Goal: Task Accomplishment & Management: Use online tool/utility

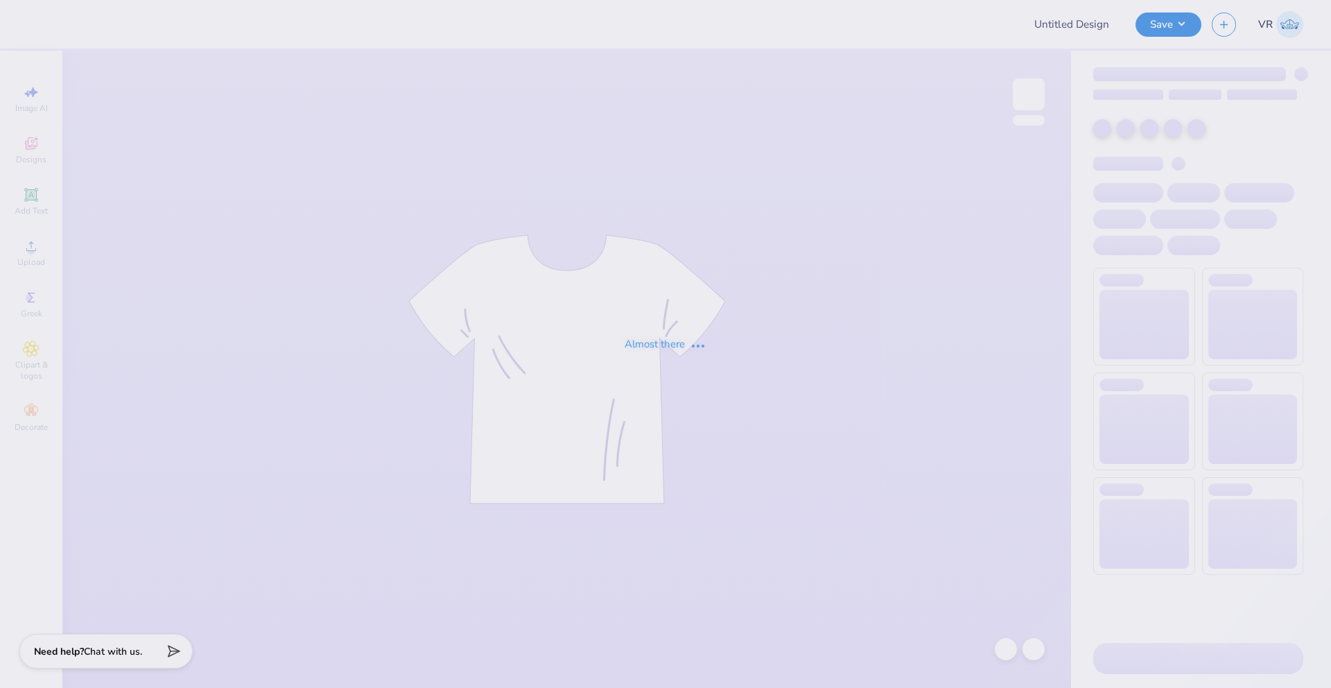
type input "TV Club School Year Shirts"
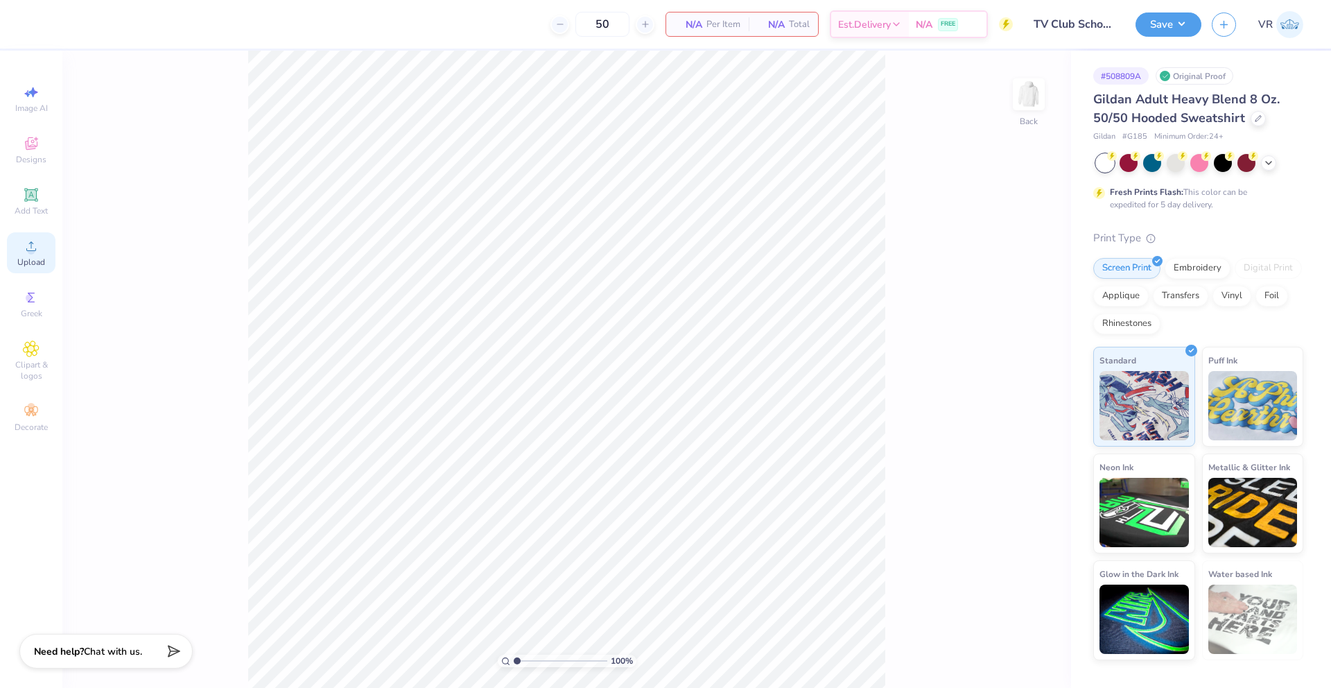
click at [42, 263] on span "Upload" at bounding box center [31, 261] width 28 height 11
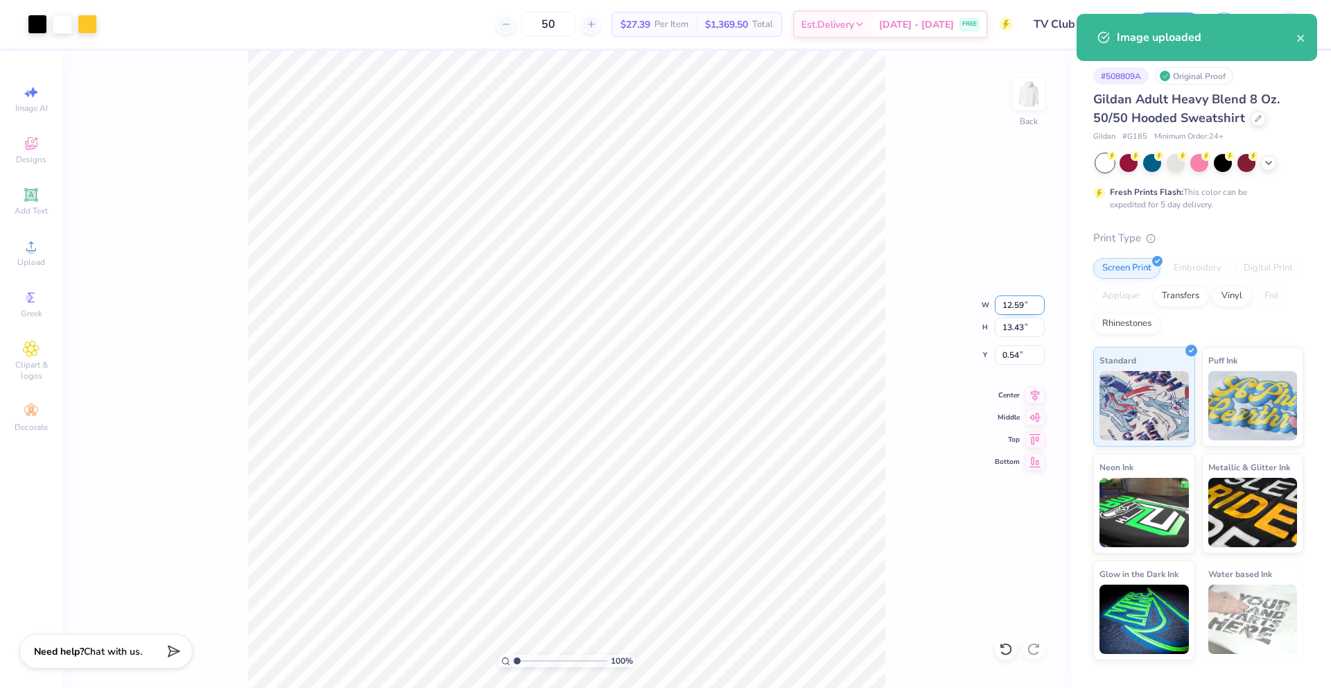
click at [1011, 304] on input "12.59" at bounding box center [1020, 304] width 50 height 19
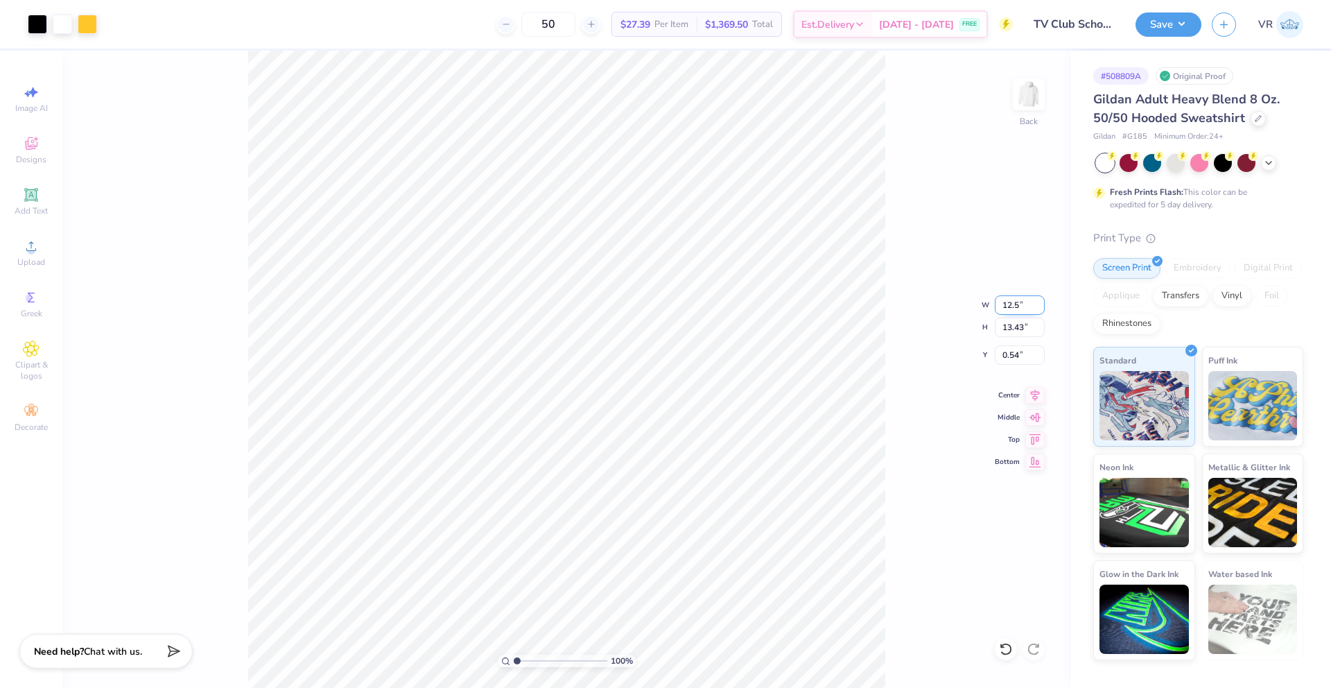
type input "12.50"
type input "13.33"
type input "0.58"
click at [1006, 308] on input "12.50" at bounding box center [1020, 304] width 50 height 19
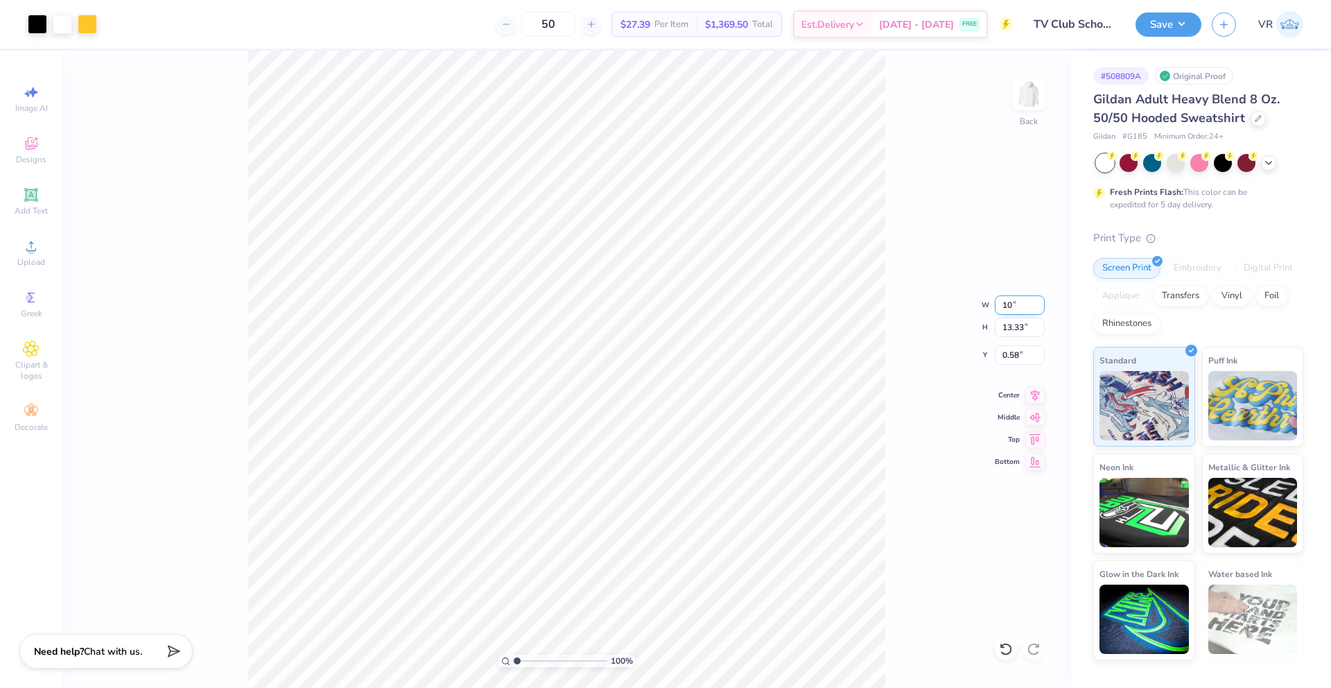
type input "10.00"
type input "10.66"
click at [1031, 392] on icon at bounding box center [1035, 393] width 9 height 12
click at [1010, 356] on input "1.92" at bounding box center [1020, 354] width 50 height 19
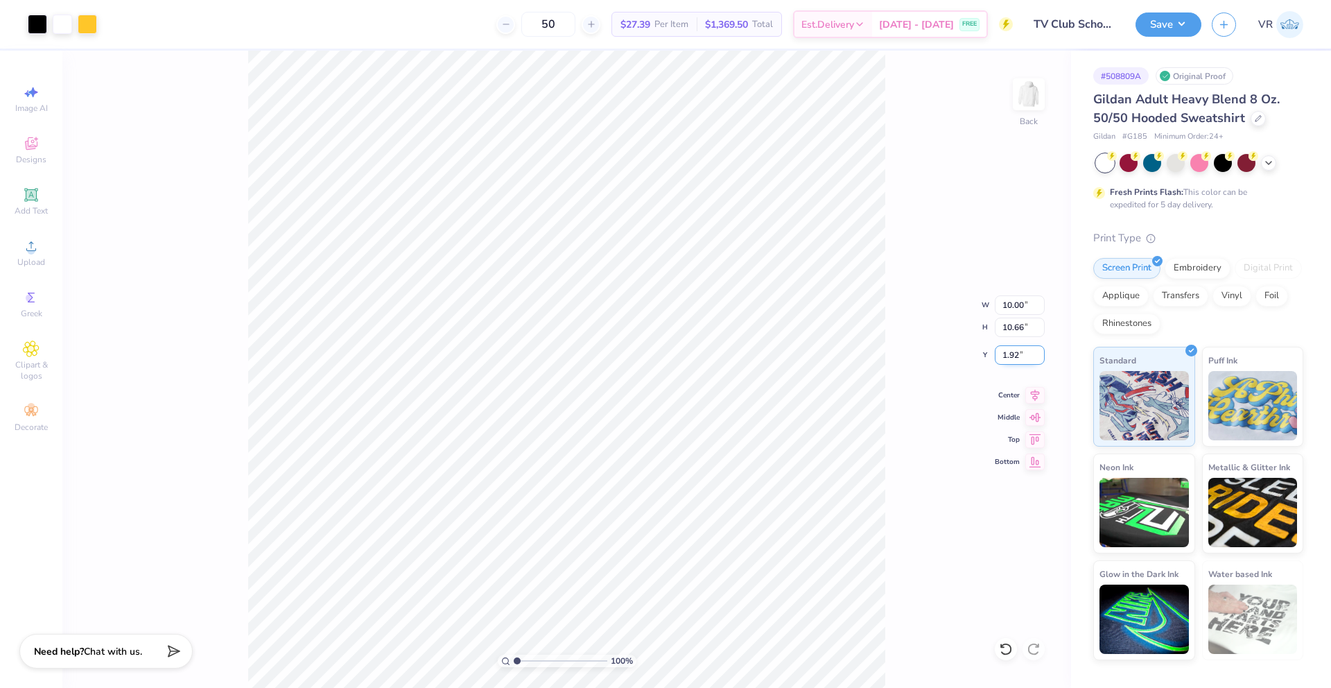
click at [1010, 356] on input "1.92" at bounding box center [1020, 354] width 50 height 19
type input "3.00"
click at [1036, 92] on img at bounding box center [1028, 94] width 55 height 55
click at [26, 258] on span "Upload" at bounding box center [31, 261] width 28 height 11
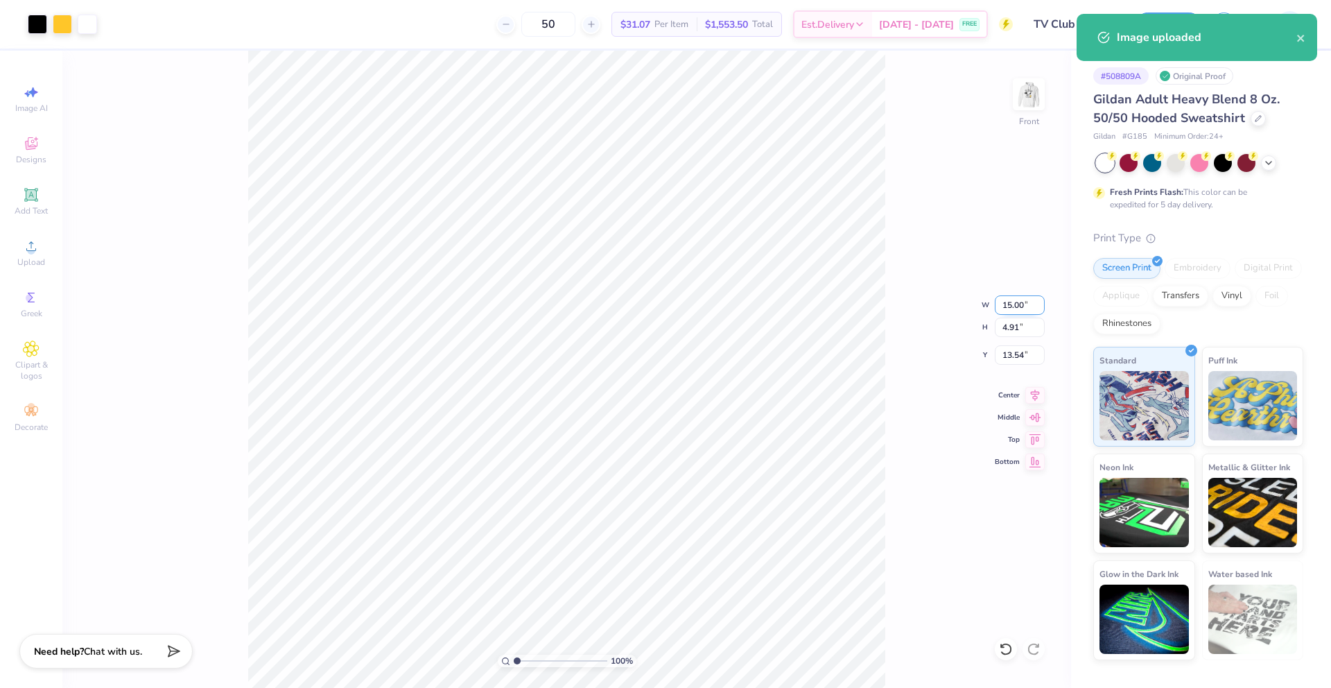
click at [1007, 308] on input "15.00" at bounding box center [1020, 304] width 50 height 19
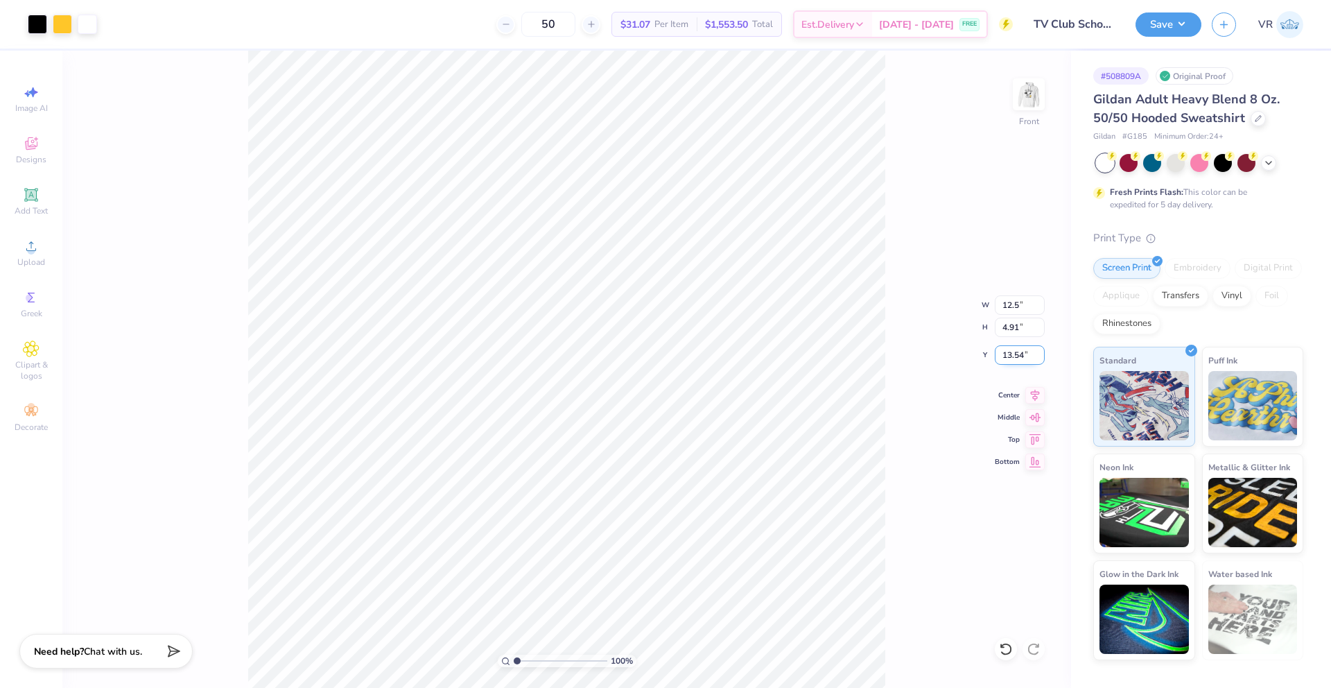
type input "12.50"
type input "4.09"
click at [1008, 360] on input "13.95" at bounding box center [1020, 354] width 50 height 19
type input "6.00"
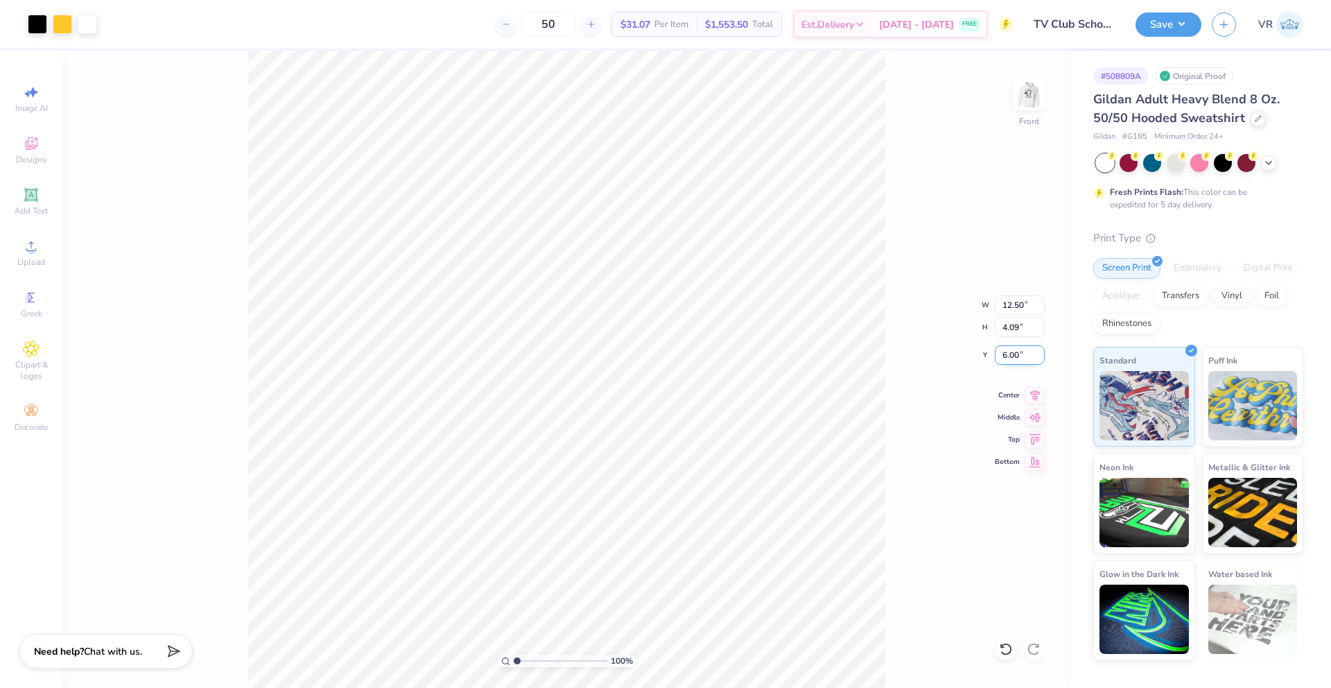
click at [1008, 355] on input "6.00" at bounding box center [1020, 354] width 50 height 19
click at [1026, 98] on img at bounding box center [1028, 94] width 55 height 55
click at [1026, 104] on img at bounding box center [1028, 94] width 55 height 55
click at [1033, 99] on img at bounding box center [1028, 94] width 55 height 55
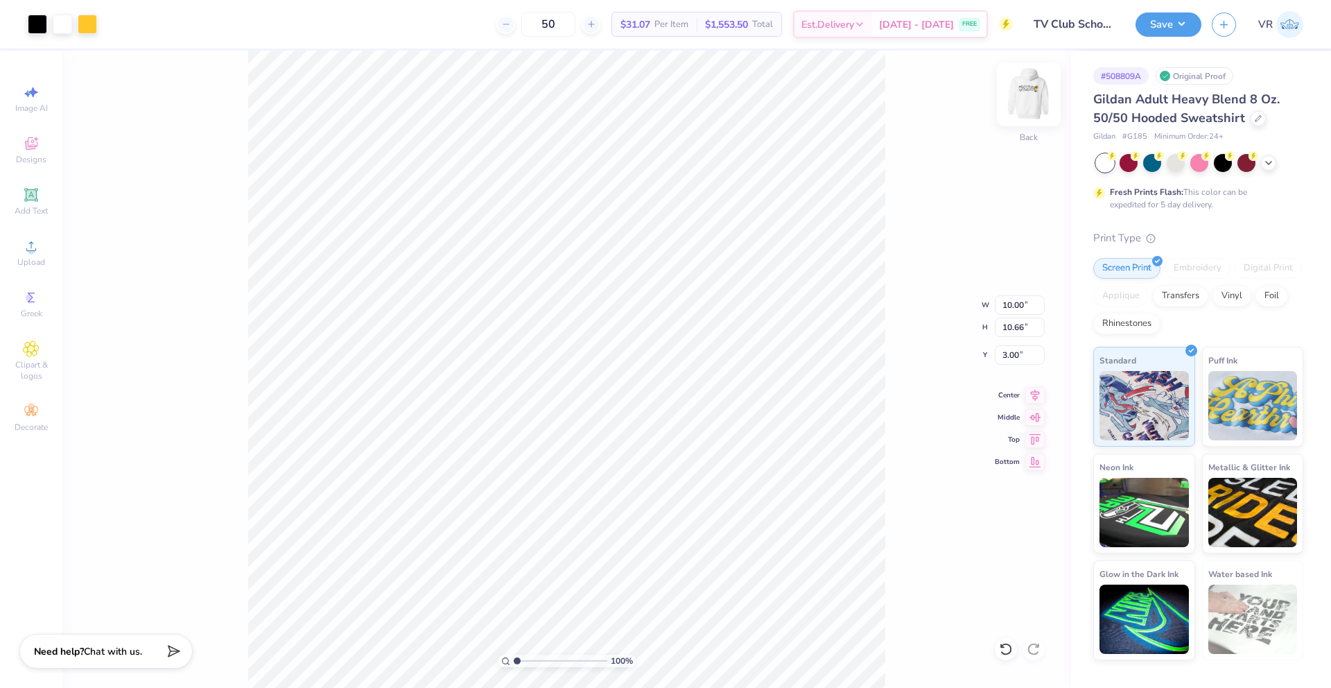
click at [1029, 100] on img at bounding box center [1028, 94] width 55 height 55
click at [1031, 320] on input "4.09" at bounding box center [1020, 326] width 50 height 19
click at [1013, 308] on input "12.50" at bounding box center [1020, 304] width 50 height 19
type input "15.00"
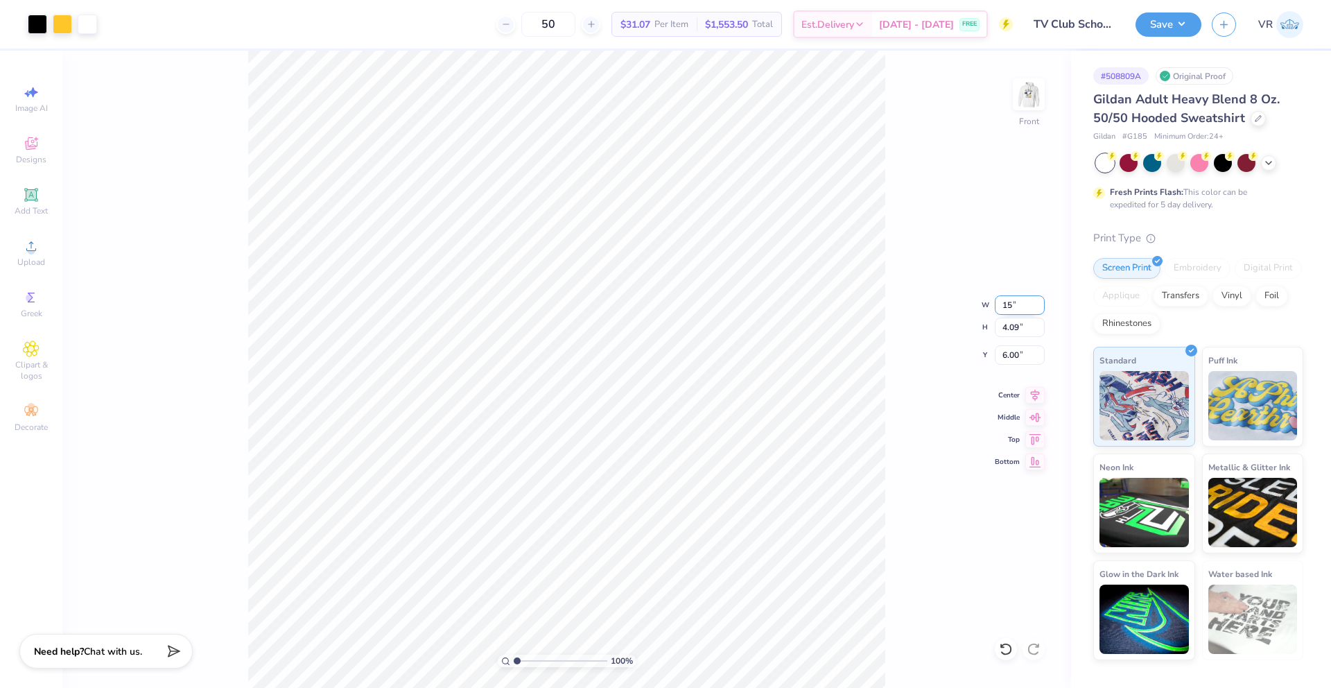
type input "4.91"
click at [1008, 359] on input "6.00" at bounding box center [1020, 354] width 50 height 19
click at [36, 252] on icon at bounding box center [31, 246] width 17 height 17
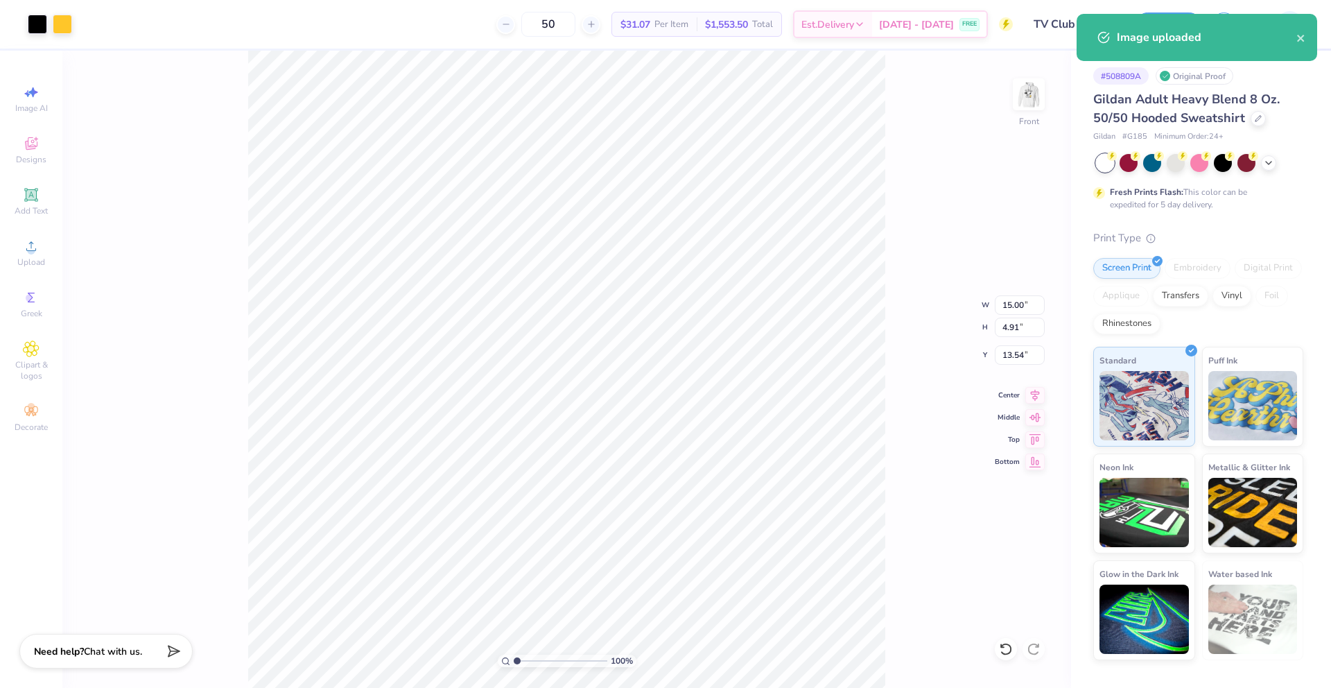
type input "6.00"
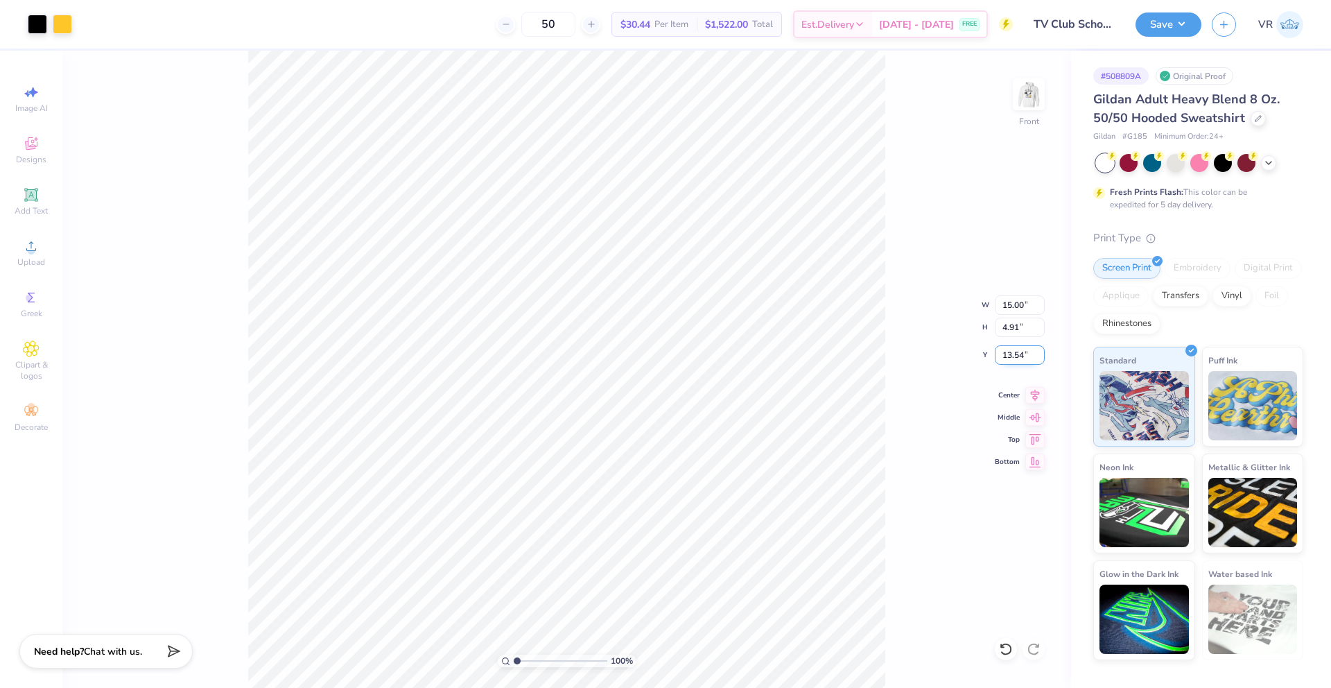
click at [1013, 356] on input "13.54" at bounding box center [1020, 354] width 50 height 19
type input "6.00"
click at [1024, 94] on img at bounding box center [1028, 94] width 55 height 55
click at [23, 275] on div "Image AI Designs Add Text Upload Greek Clipart & logos Decorate" at bounding box center [31, 258] width 49 height 360
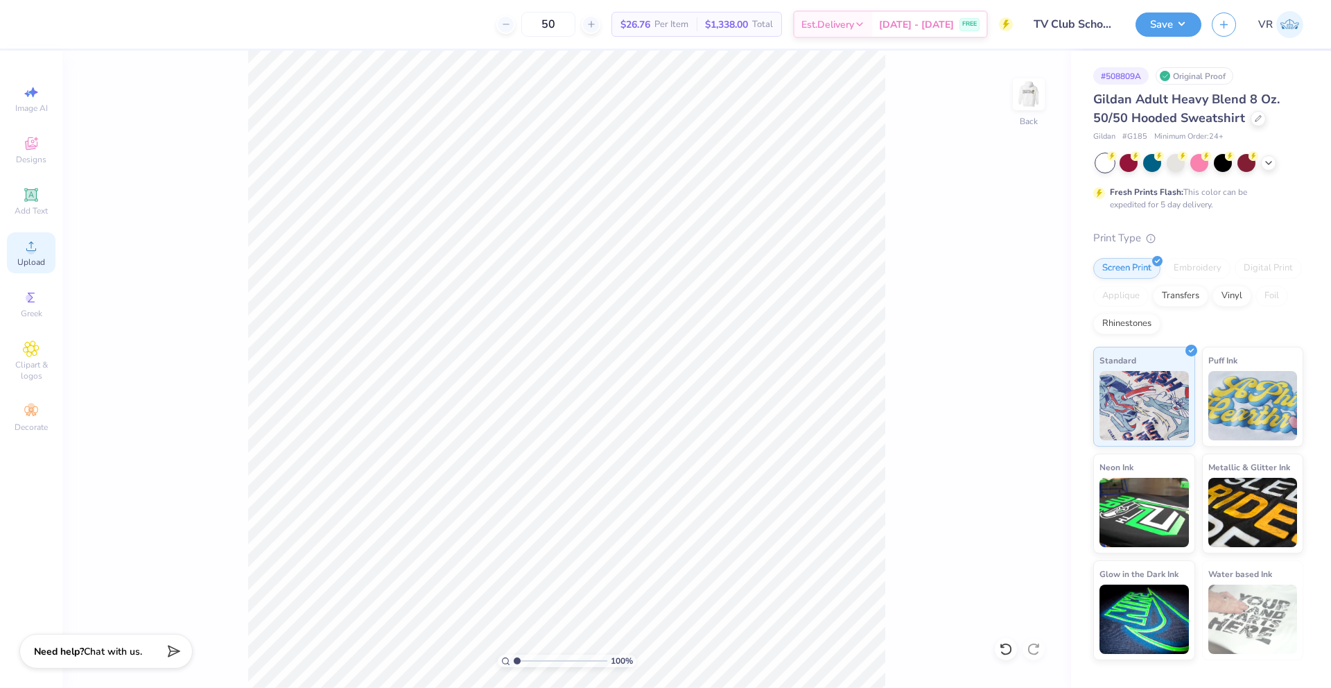
click at [25, 259] on span "Upload" at bounding box center [31, 261] width 28 height 11
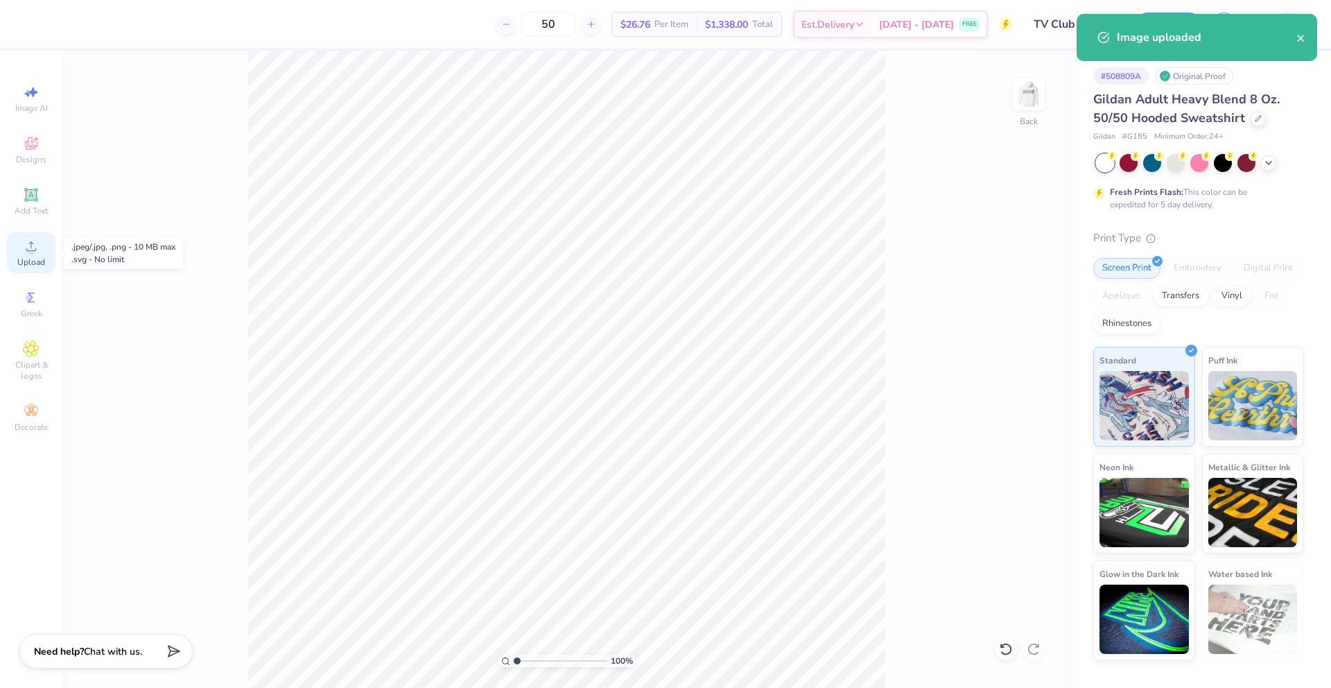
click at [35, 261] on span "Upload" at bounding box center [31, 261] width 28 height 11
click at [1009, 308] on input "12.59" at bounding box center [1020, 304] width 50 height 19
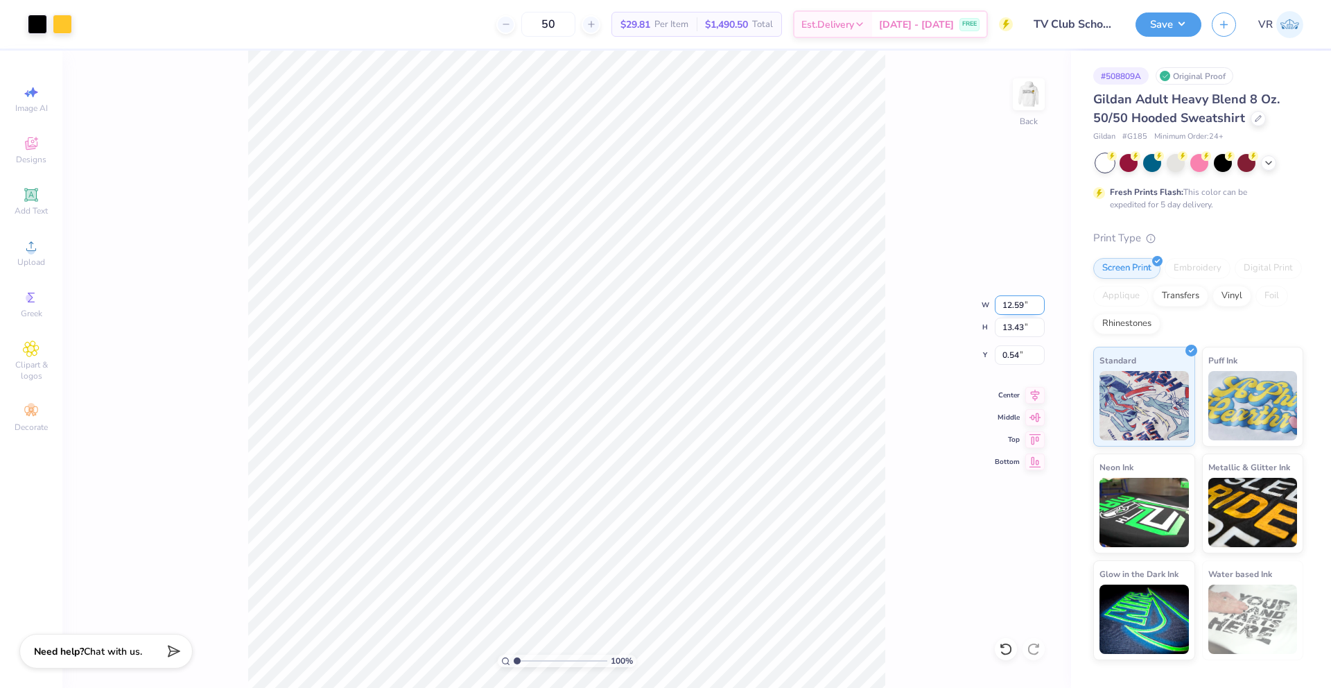
click at [1006, 304] on input "12.59" at bounding box center [1020, 304] width 50 height 19
type input "10.00"
type input "10.66"
click at [1008, 351] on input "1.92" at bounding box center [1020, 354] width 50 height 19
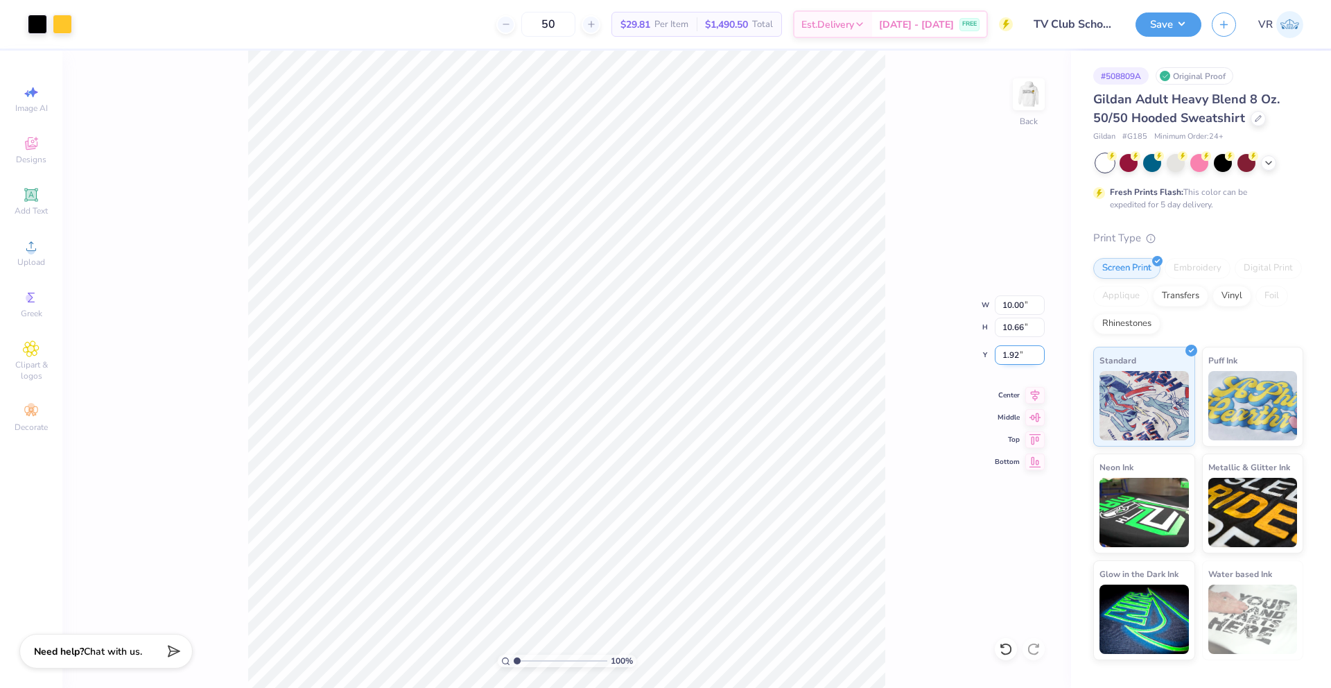
click at [1008, 351] on input "1.92" at bounding box center [1020, 354] width 50 height 19
type input "2.00"
click at [1010, 328] on input "10.66" at bounding box center [1020, 326] width 50 height 19
type input "10.5"
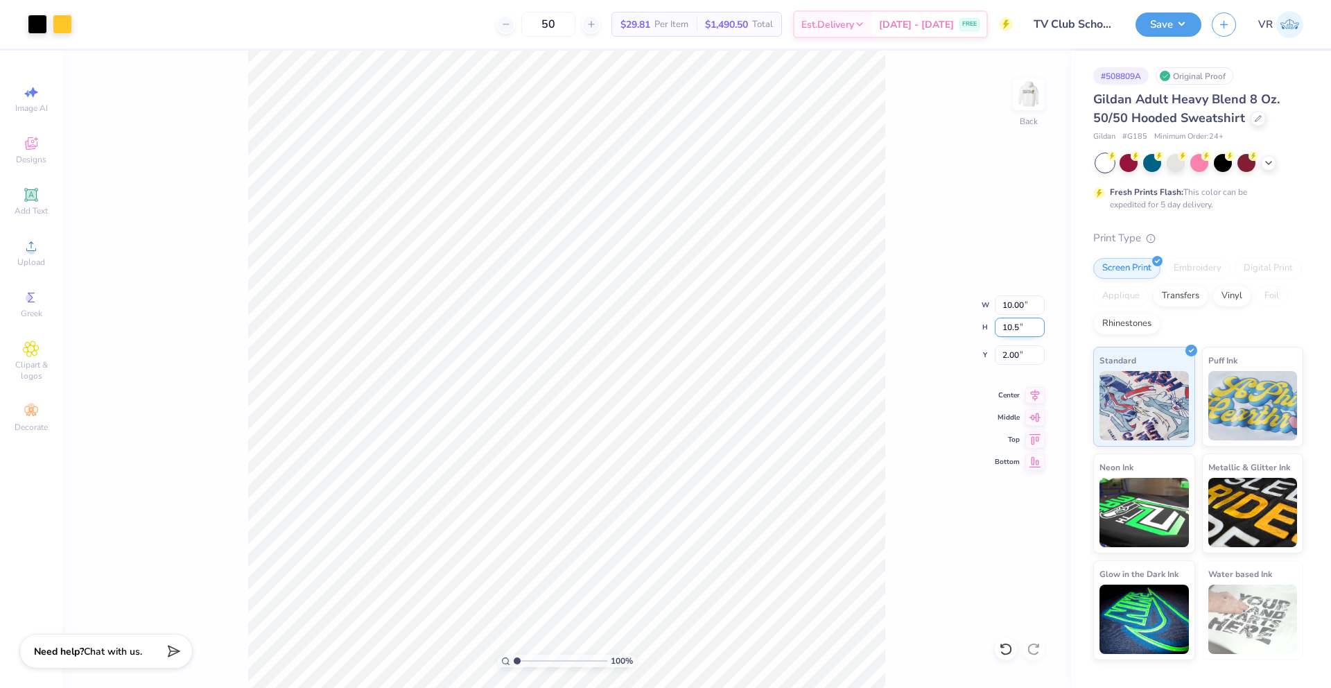
type input "9.85"
type input "10.50"
type input "2.08"
click at [896, 433] on div "100 % Back W 9.85 9.85 " H 10.50 10.50 " Y 2.08 2.08 " Center Middle Top Bottom" at bounding box center [566, 369] width 1008 height 637
click at [1006, 350] on input "2.08" at bounding box center [1020, 354] width 50 height 19
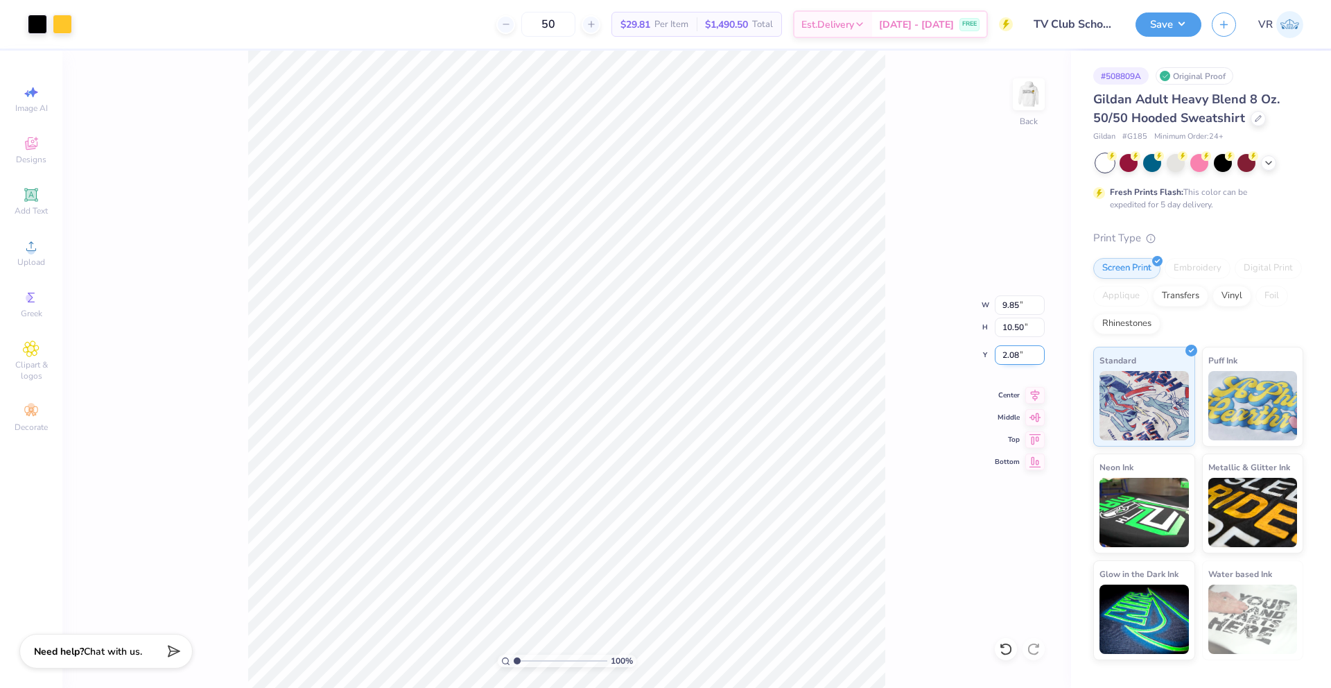
click at [1006, 350] on input "2.08" at bounding box center [1020, 354] width 50 height 19
type input "2.00"
click at [1040, 87] on img at bounding box center [1028, 94] width 55 height 55
click at [1180, 29] on button "Save" at bounding box center [1168, 22] width 66 height 24
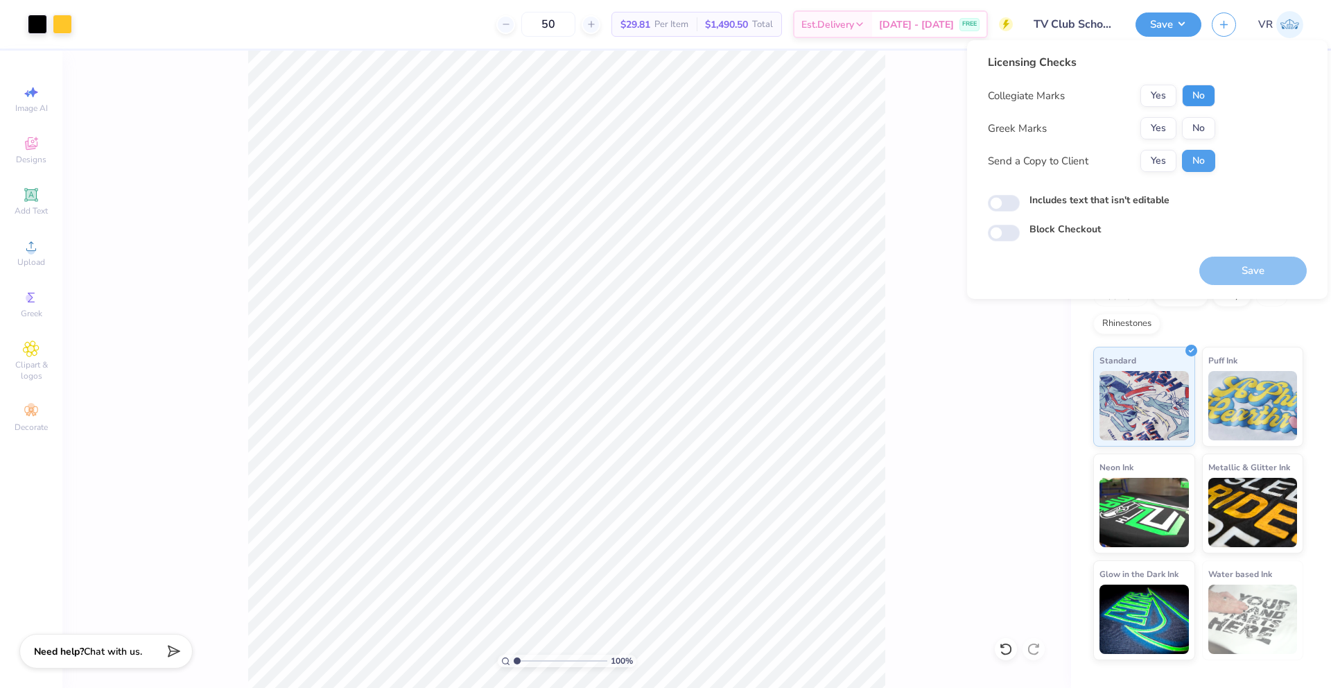
click at [1191, 91] on button "No" at bounding box center [1198, 96] width 33 height 22
click at [1196, 138] on button "No" at bounding box center [1198, 128] width 33 height 22
click at [1252, 274] on button "Save" at bounding box center [1252, 270] width 107 height 28
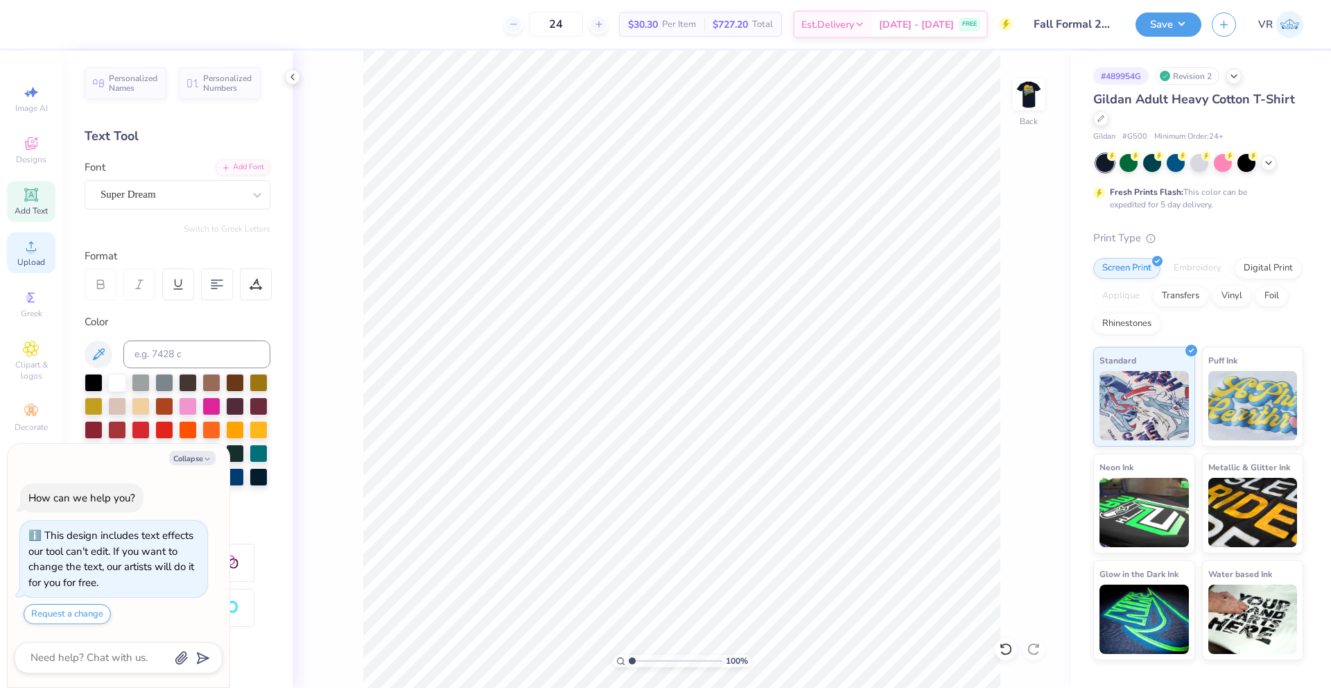
click at [42, 242] on div "Upload" at bounding box center [31, 252] width 49 height 41
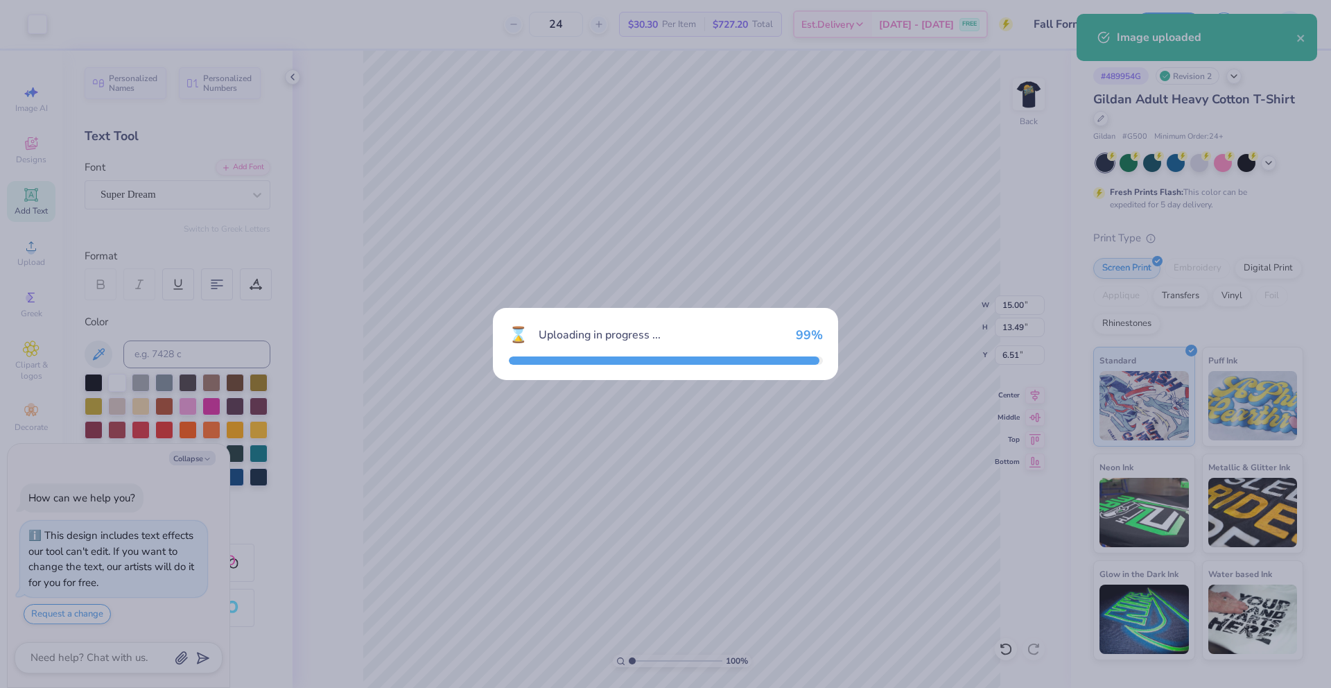
type textarea "x"
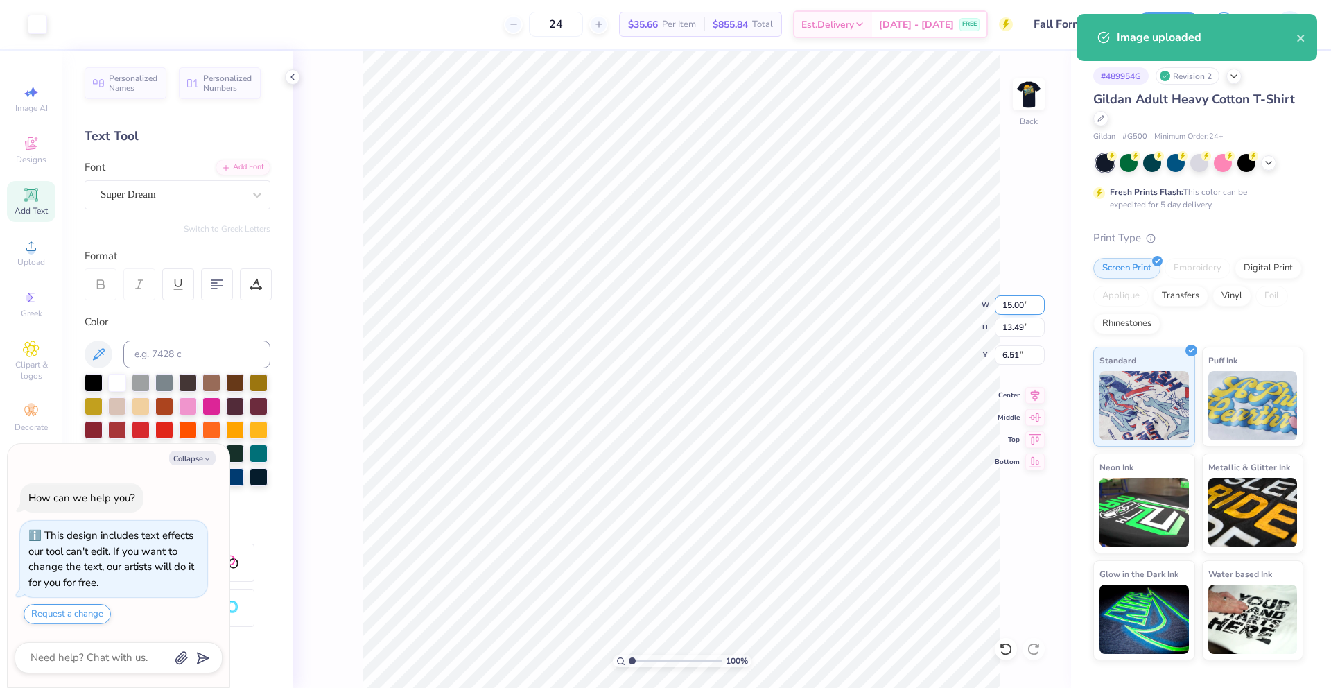
click at [1002, 299] on input "15.00" at bounding box center [1020, 304] width 50 height 19
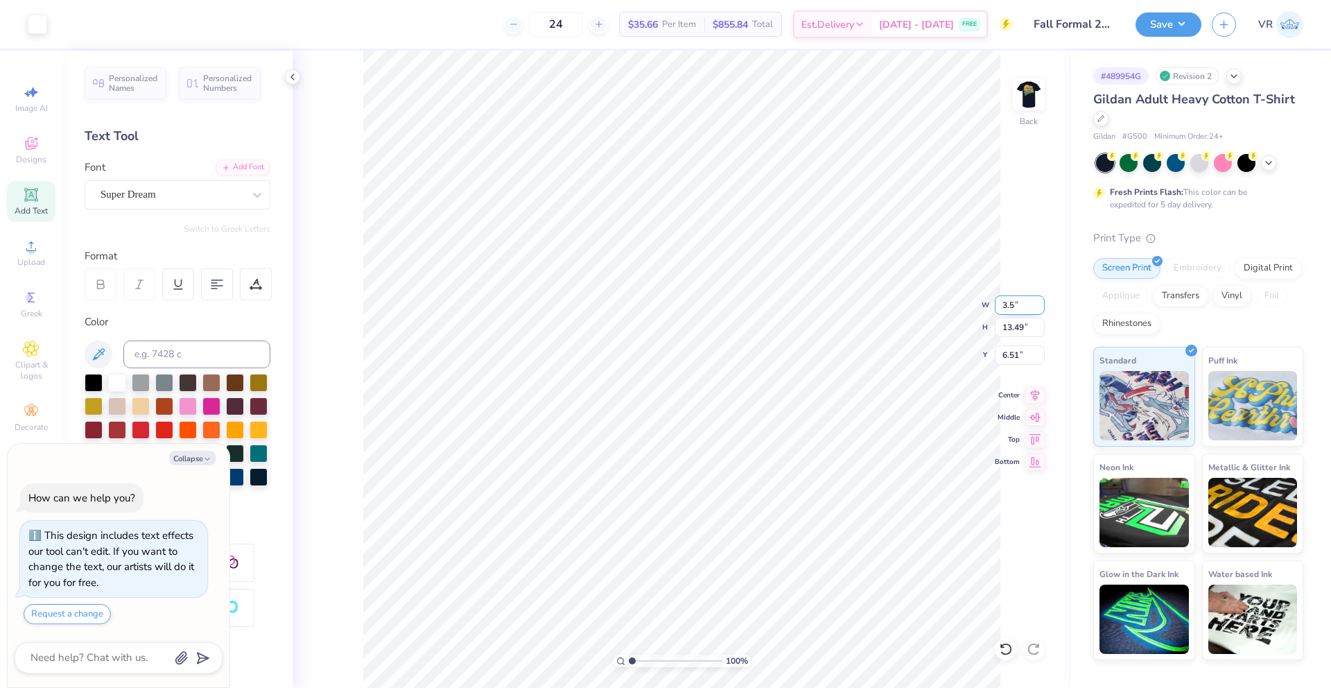
type input "3.5"
type textarea "x"
type input "3.50"
type input "3.15"
click at [1013, 357] on input "11.68" at bounding box center [1020, 354] width 50 height 19
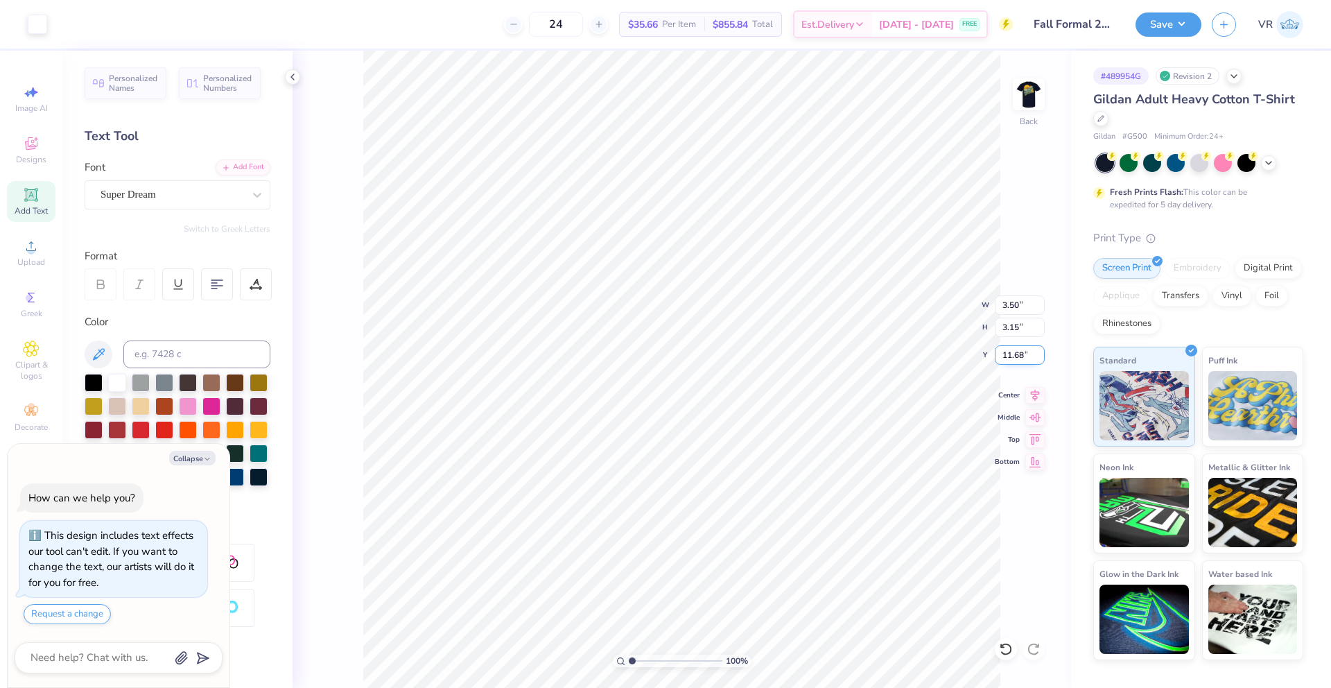
click at [1013, 357] on input "11.68" at bounding box center [1020, 354] width 50 height 19
type input "3"
type textarea "x"
type input "3.00"
click at [1024, 86] on img at bounding box center [1028, 94] width 55 height 55
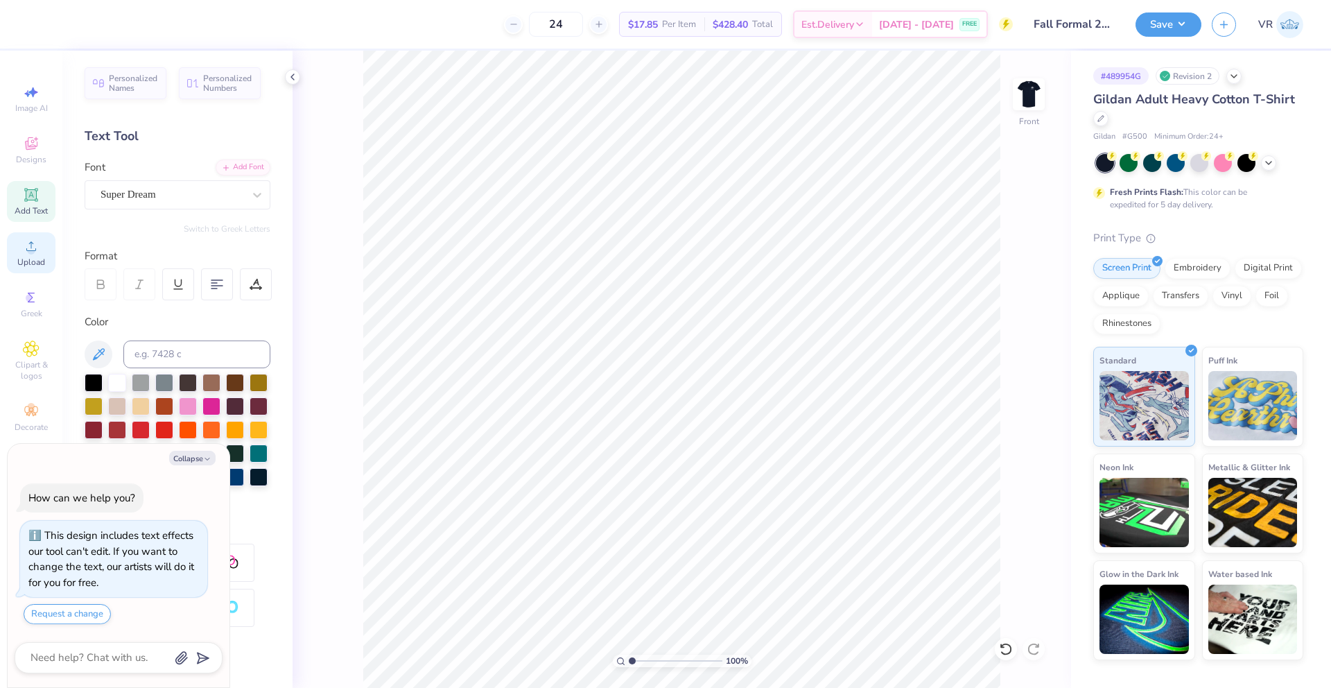
click at [35, 257] on span "Upload" at bounding box center [31, 261] width 28 height 11
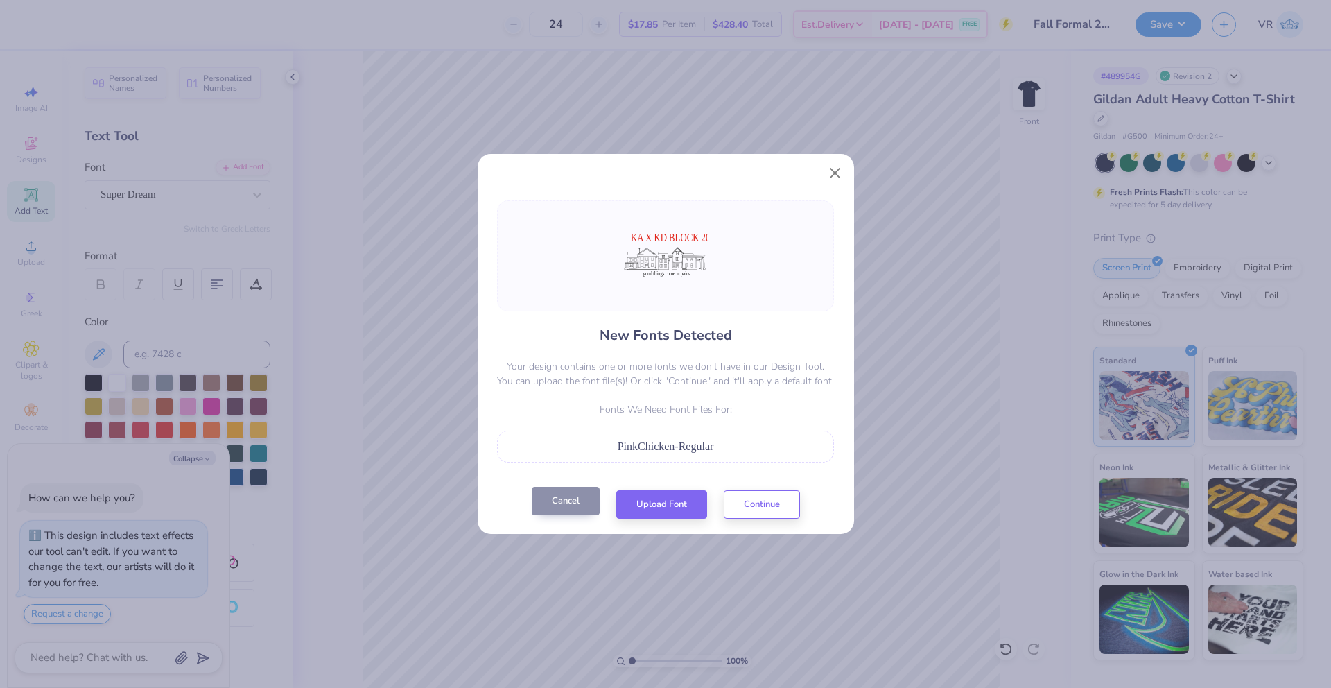
click at [561, 506] on button "Cancel" at bounding box center [566, 501] width 68 height 28
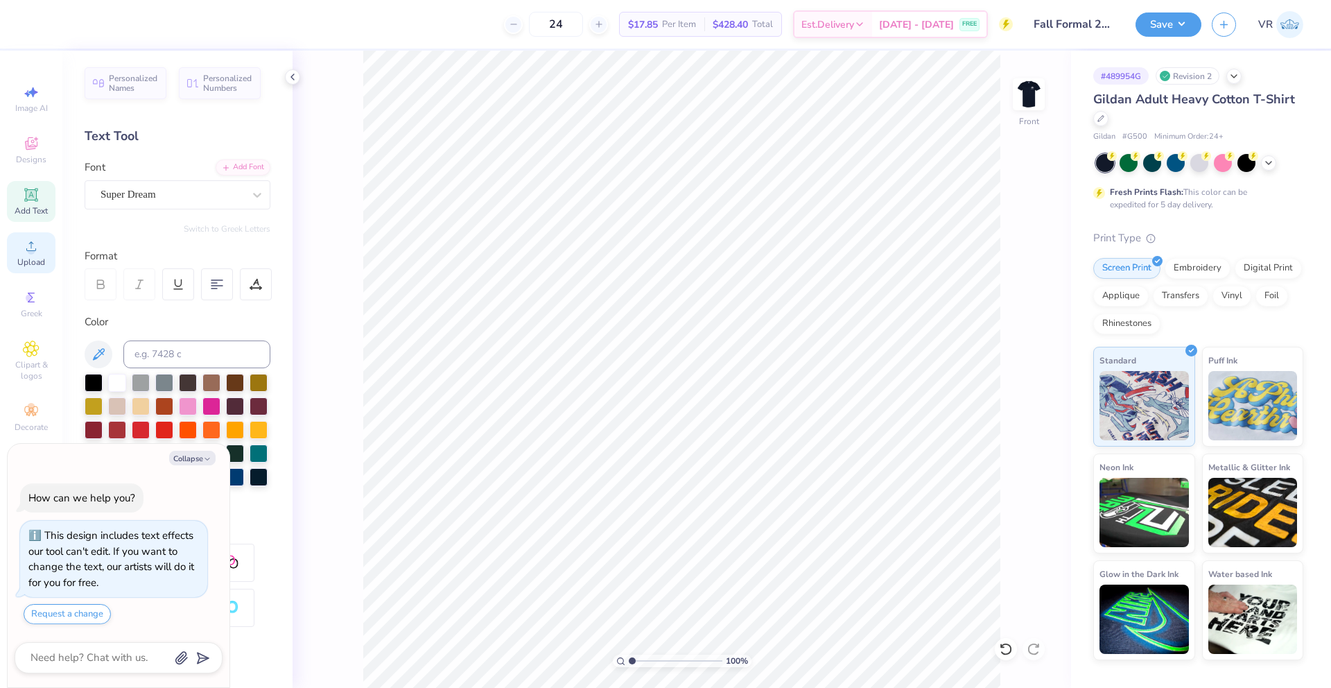
click at [29, 255] on div "Upload" at bounding box center [31, 252] width 49 height 41
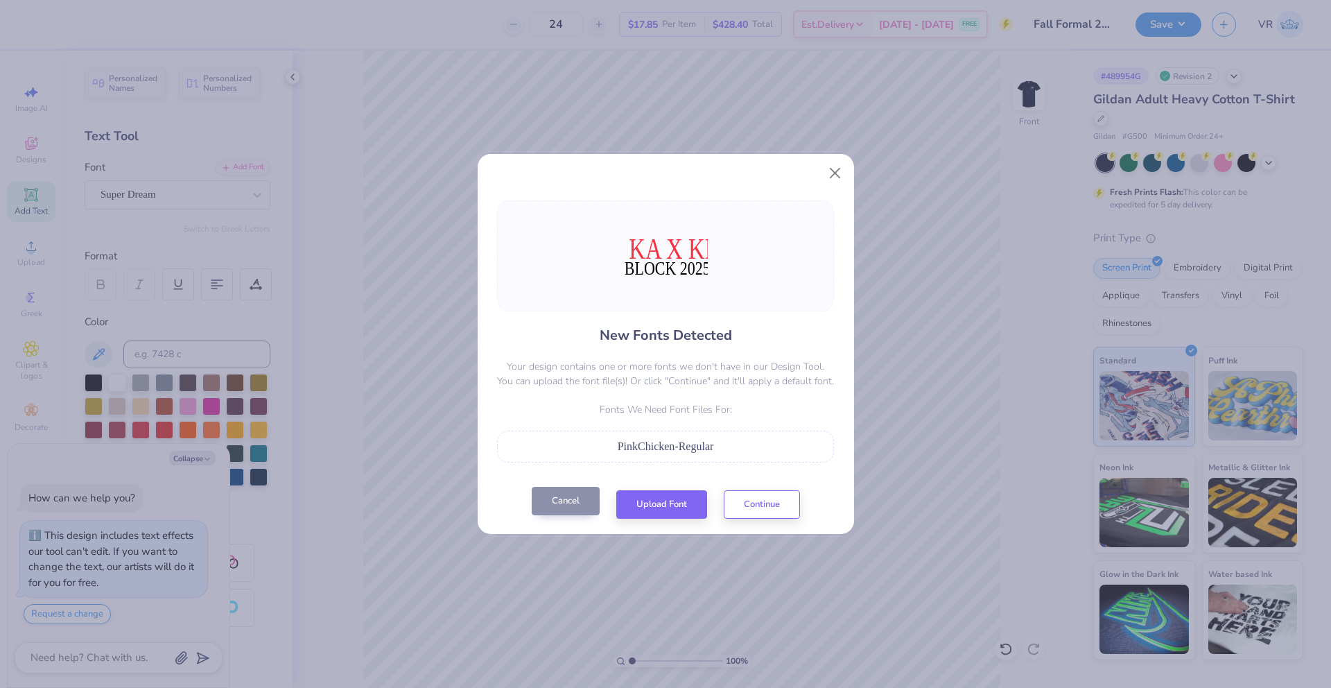
click at [575, 507] on button "Cancel" at bounding box center [566, 501] width 68 height 28
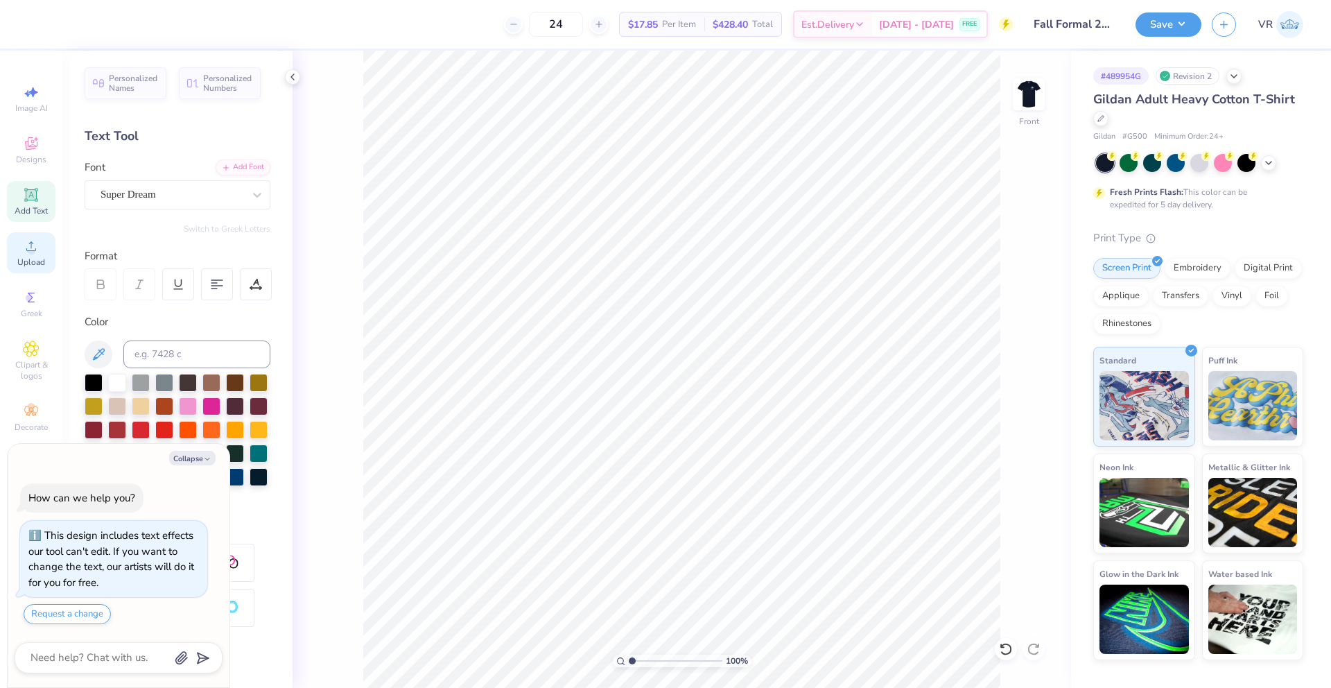
click at [24, 255] on div "Upload" at bounding box center [31, 252] width 49 height 41
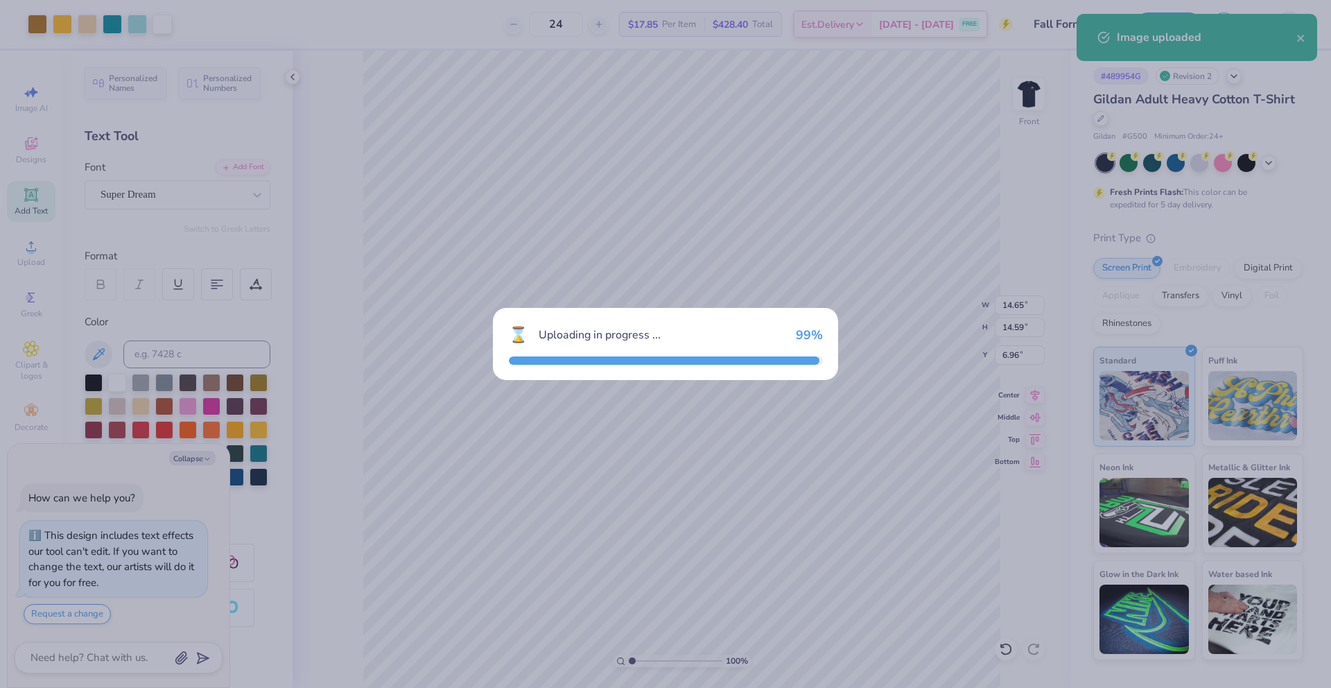
type textarea "x"
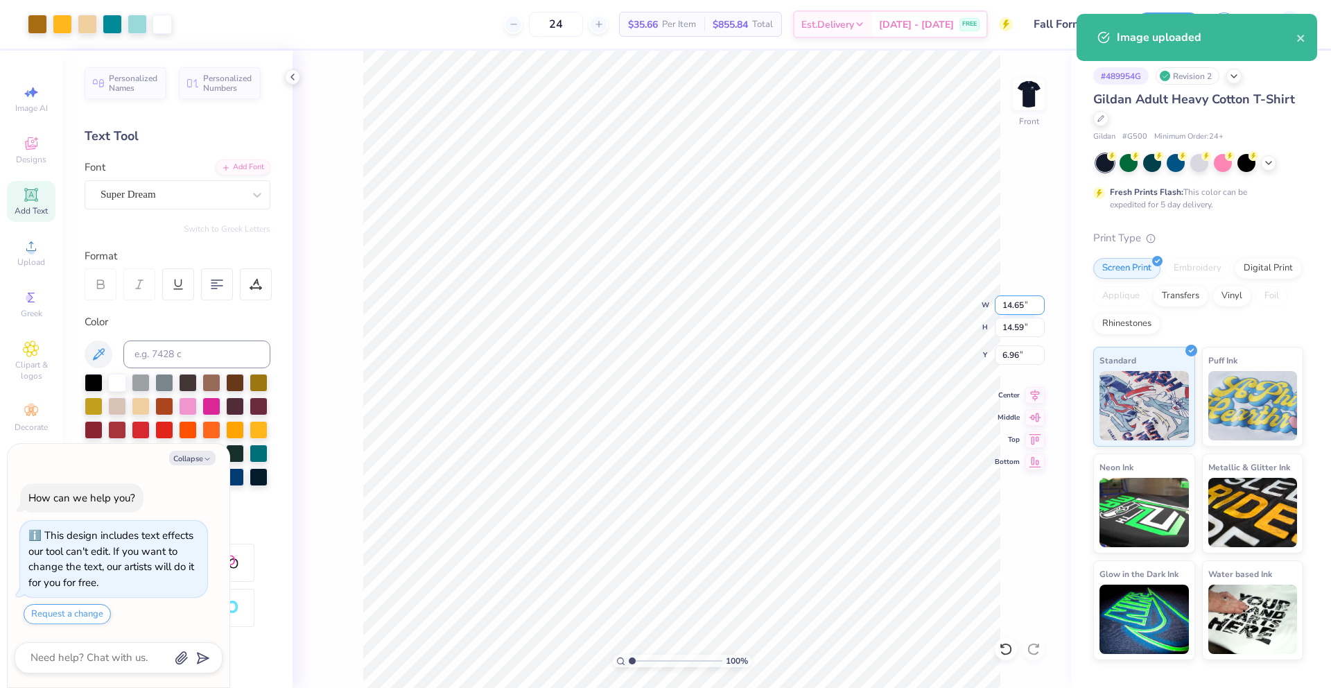
click at [1011, 304] on input "14.65" at bounding box center [1020, 304] width 50 height 19
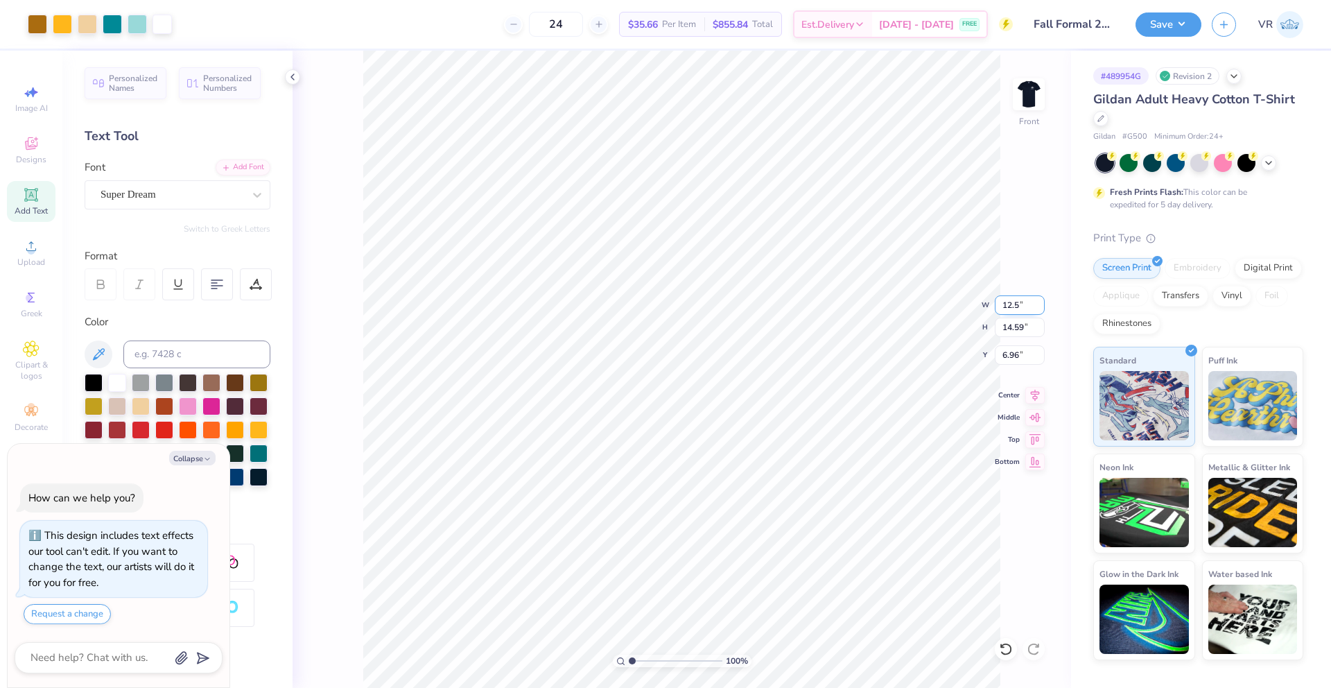
type input "12.5"
type textarea "x"
type input "12.50"
type input "12.45"
click at [1008, 359] on input "8.03" at bounding box center [1020, 354] width 50 height 19
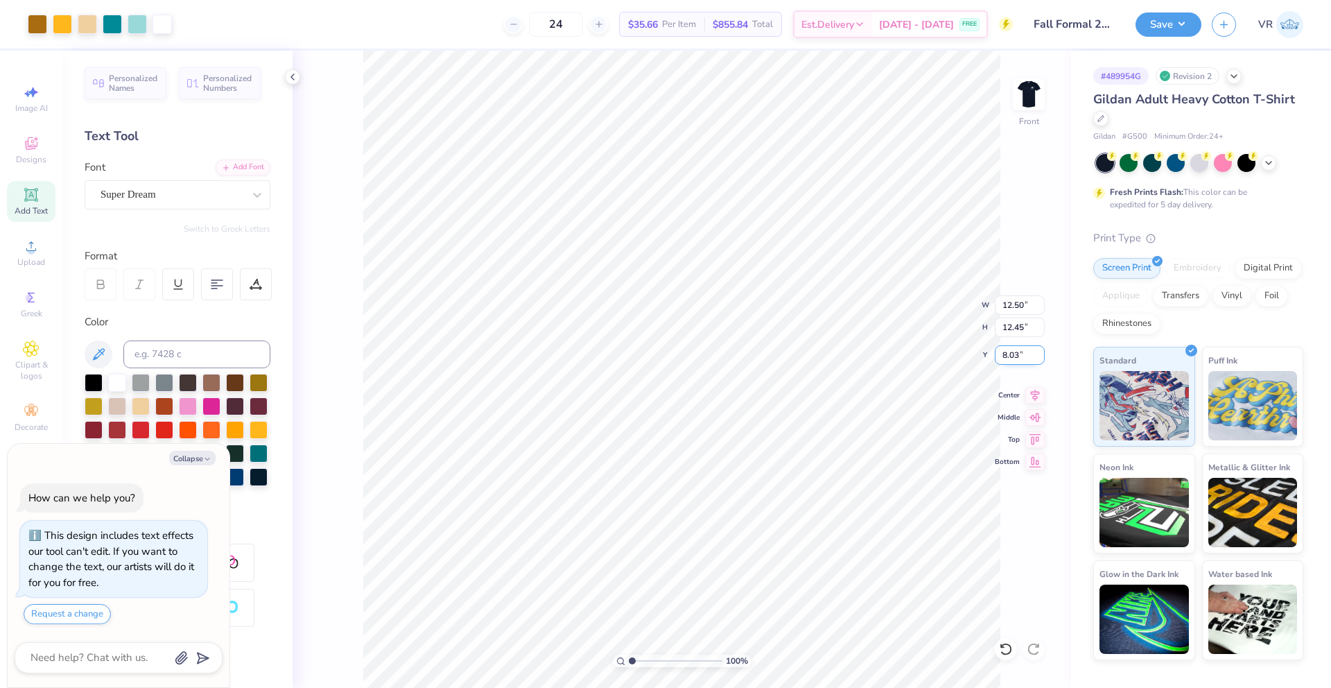
click at [1008, 359] on input "8.03" at bounding box center [1020, 354] width 50 height 19
type input "3"
type textarea "x"
type input "3.00"
click at [1187, 25] on button "Save" at bounding box center [1168, 22] width 66 height 24
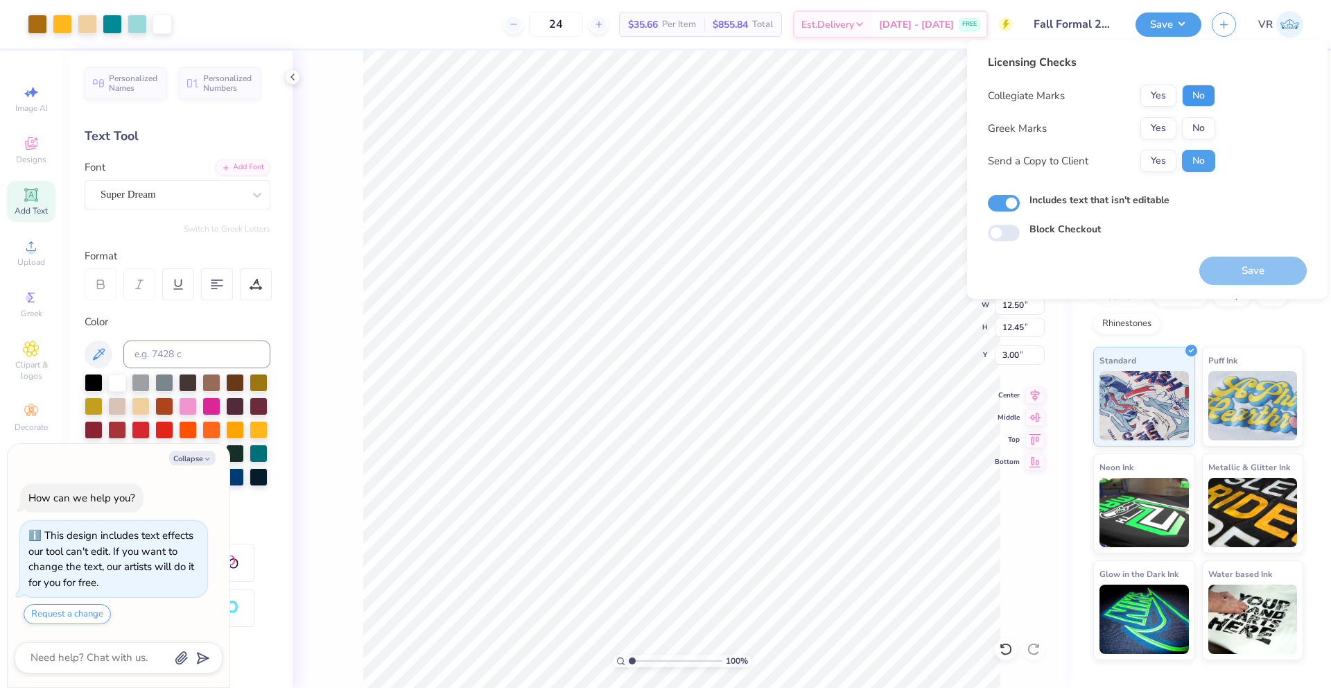
click at [1196, 94] on button "No" at bounding box center [1198, 96] width 33 height 22
click at [1198, 128] on button "No" at bounding box center [1198, 128] width 33 height 22
click at [1233, 263] on button "Save" at bounding box center [1252, 270] width 107 height 28
type textarea "x"
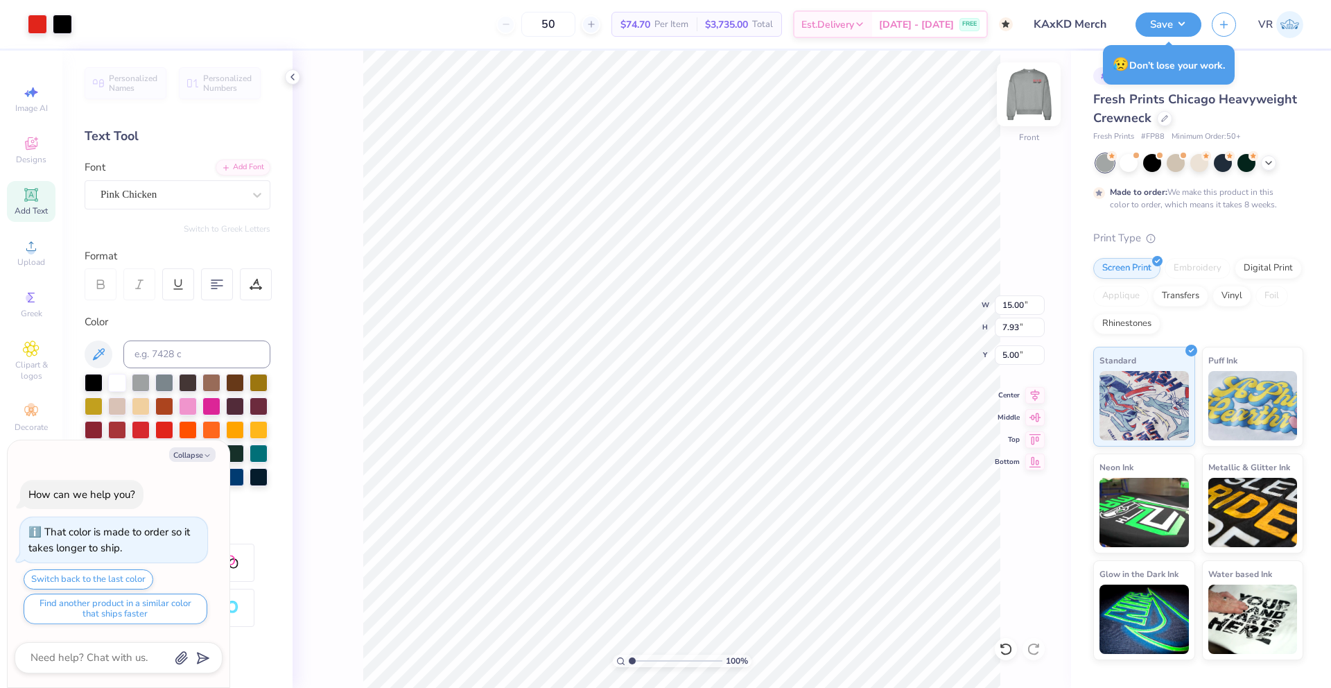
click at [1045, 89] on img at bounding box center [1028, 94] width 55 height 55
type textarea "x"
click at [164, 358] on input at bounding box center [196, 354] width 147 height 28
type input "4"
click at [37, 24] on div at bounding box center [37, 22] width 19 height 19
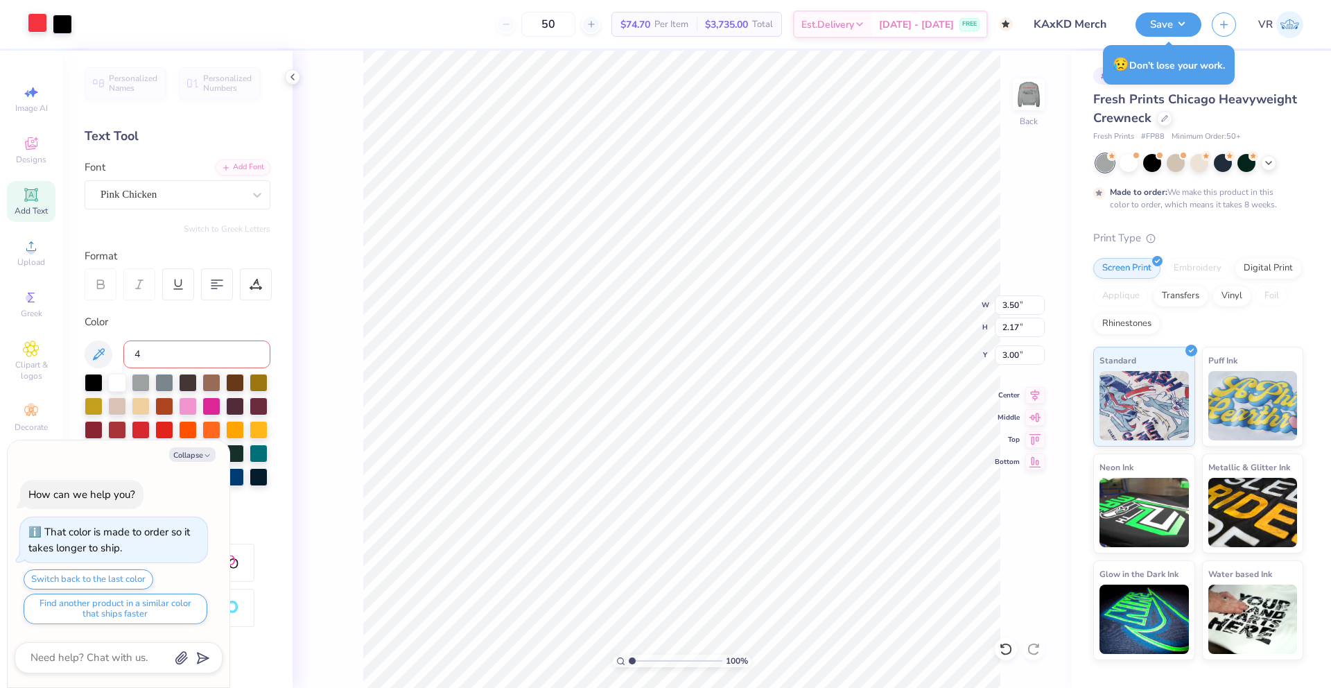
type textarea "x"
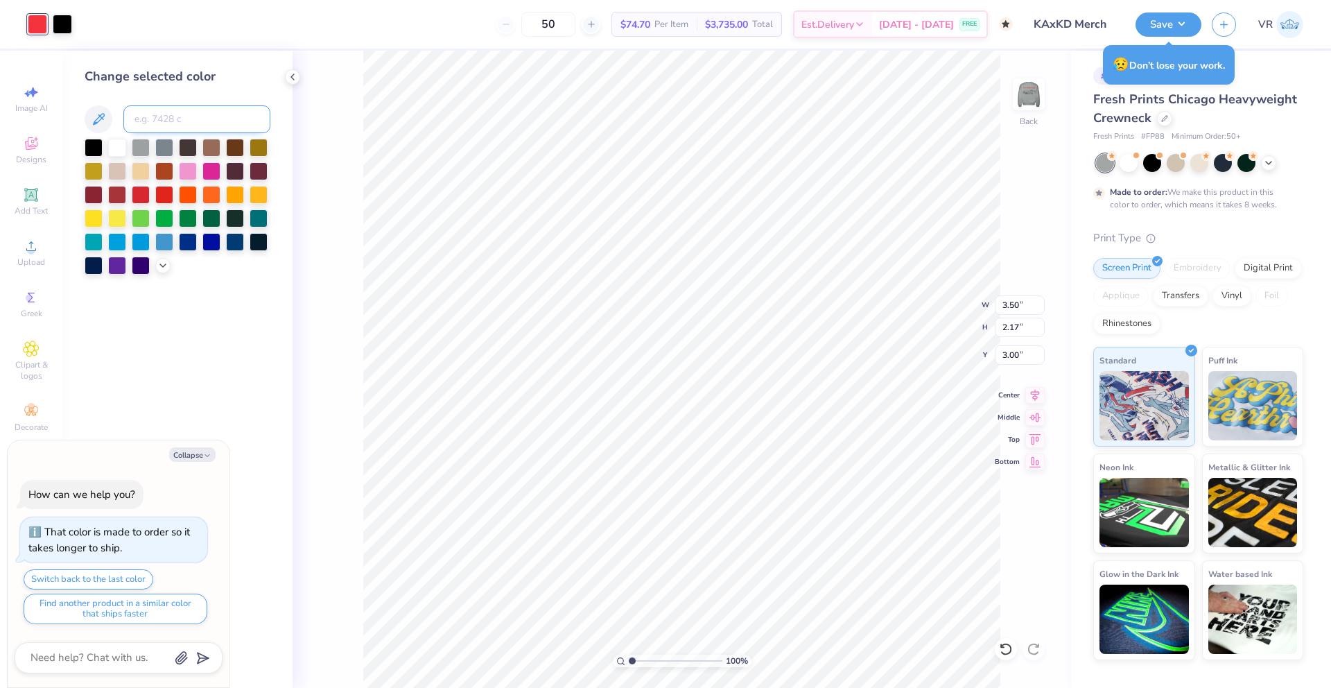
click at [176, 126] on input at bounding box center [196, 119] width 147 height 28
type input "48"
type textarea "x"
type input "485"
click at [192, 295] on div "Change selected color" at bounding box center [177, 369] width 230 height 637
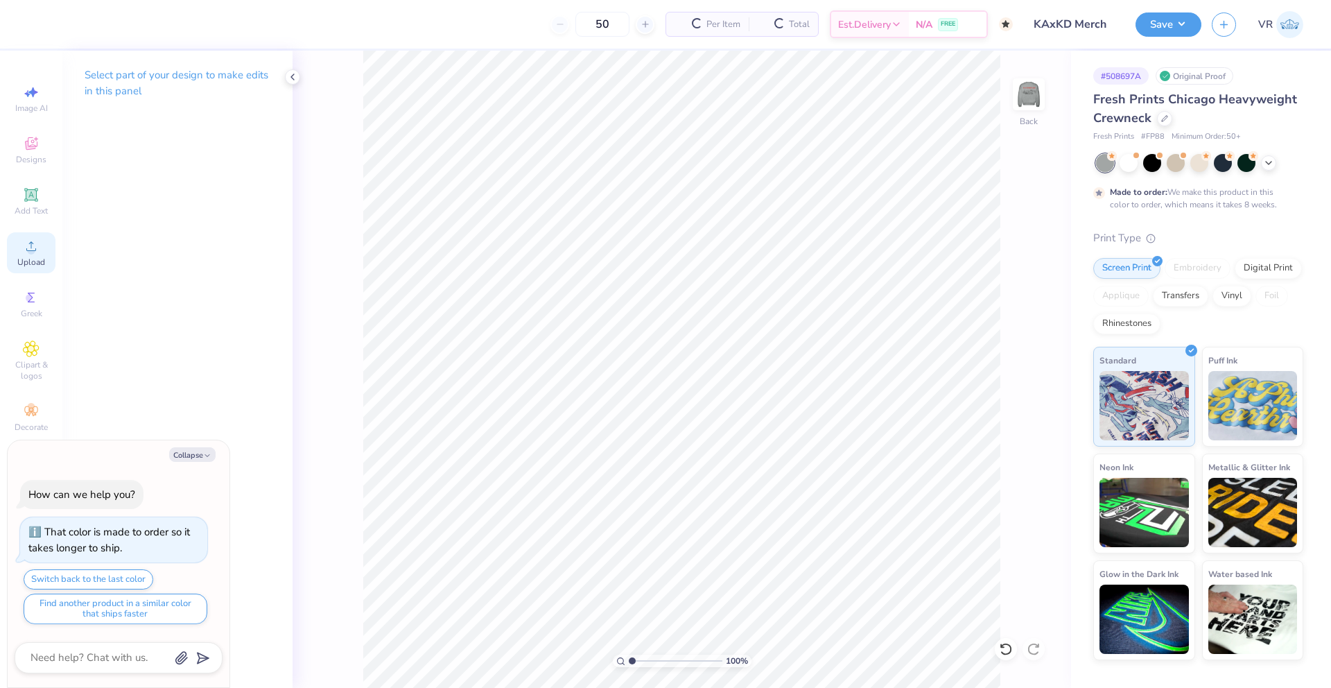
click at [31, 252] on circle at bounding box center [31, 251] width 8 height 8
click at [41, 263] on span "Upload" at bounding box center [31, 261] width 28 height 11
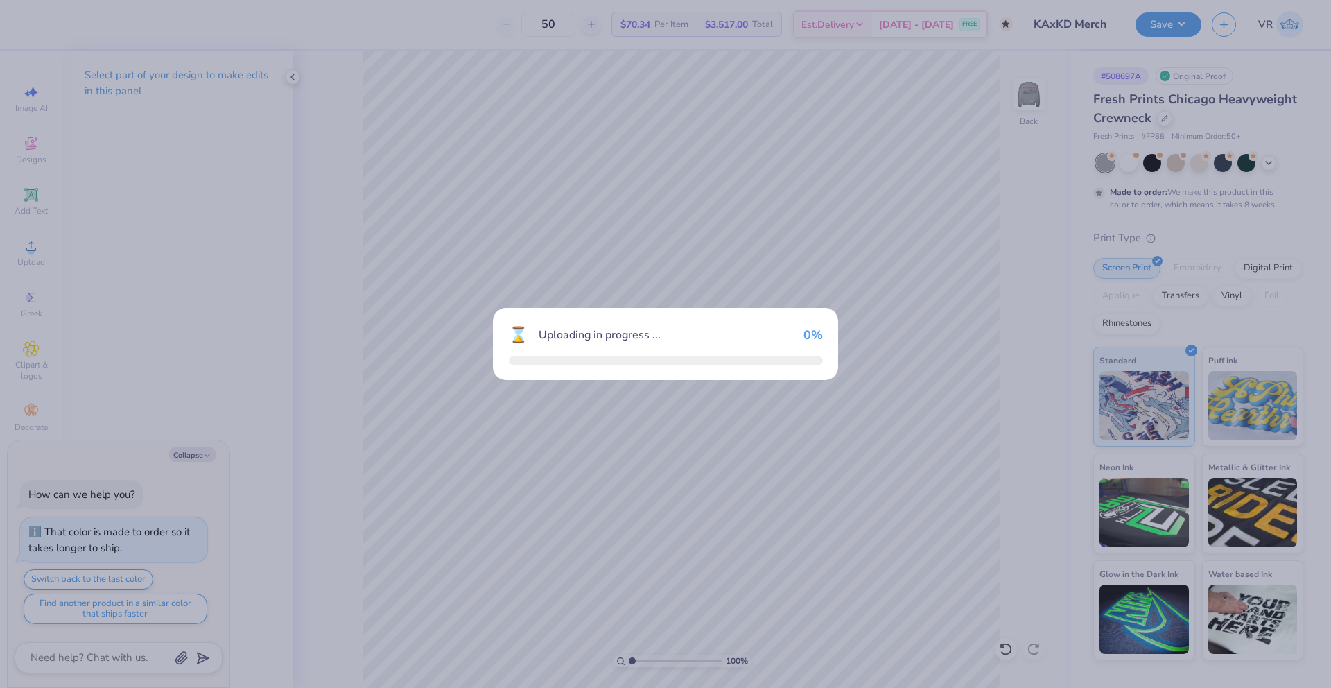
type textarea "x"
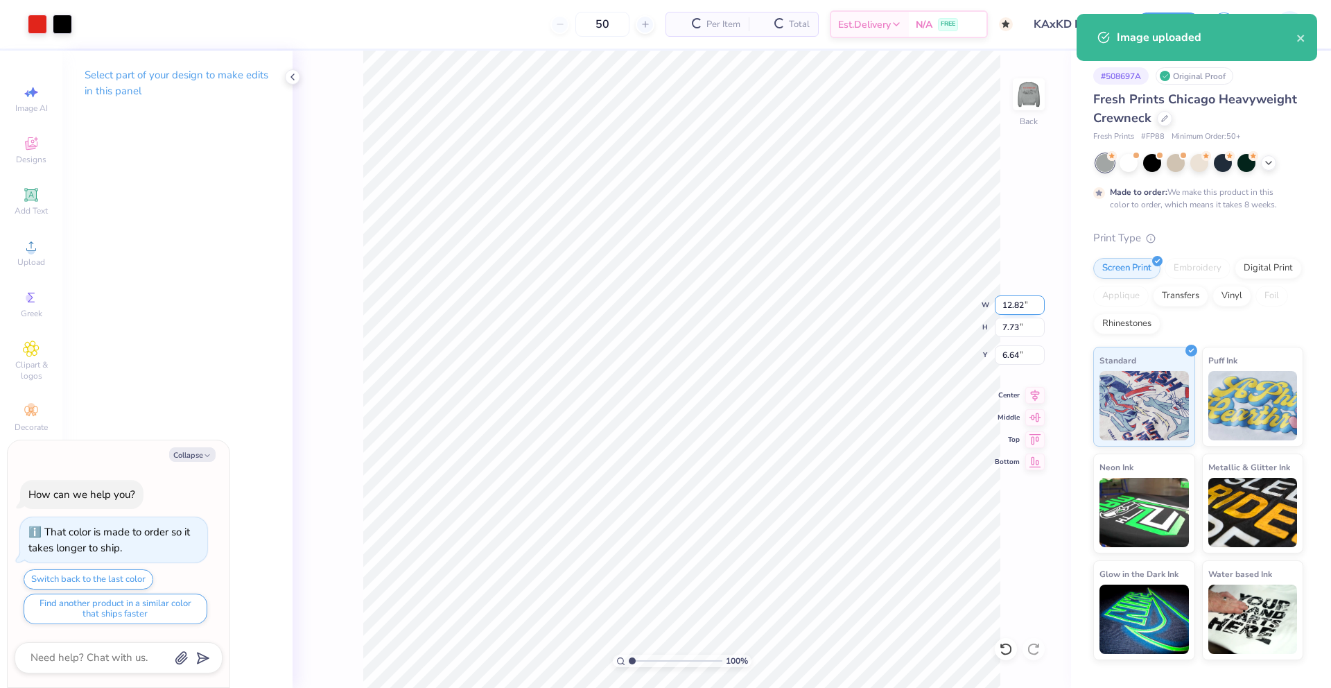
click at [1014, 299] on input "12.82" at bounding box center [1020, 304] width 50 height 19
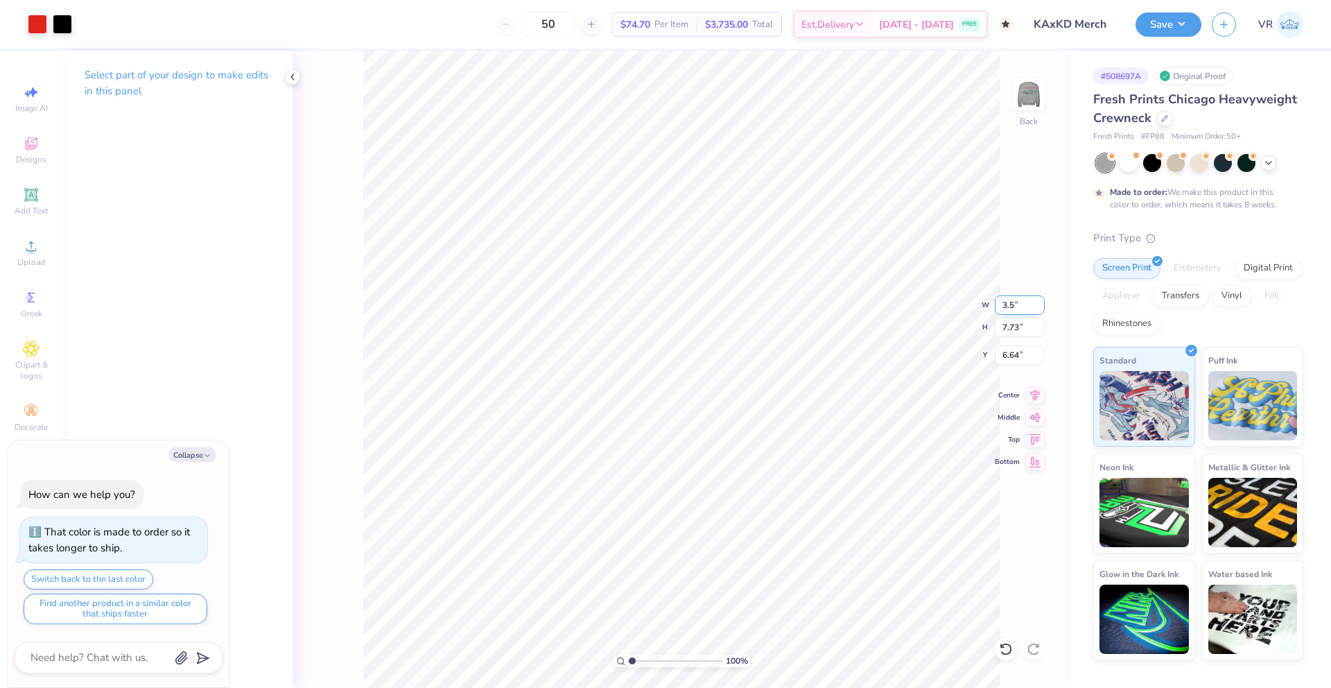
type input "3.5"
type textarea "x"
type input "3.50"
type input "2.11"
click at [1017, 353] on input "9.45" at bounding box center [1020, 354] width 50 height 19
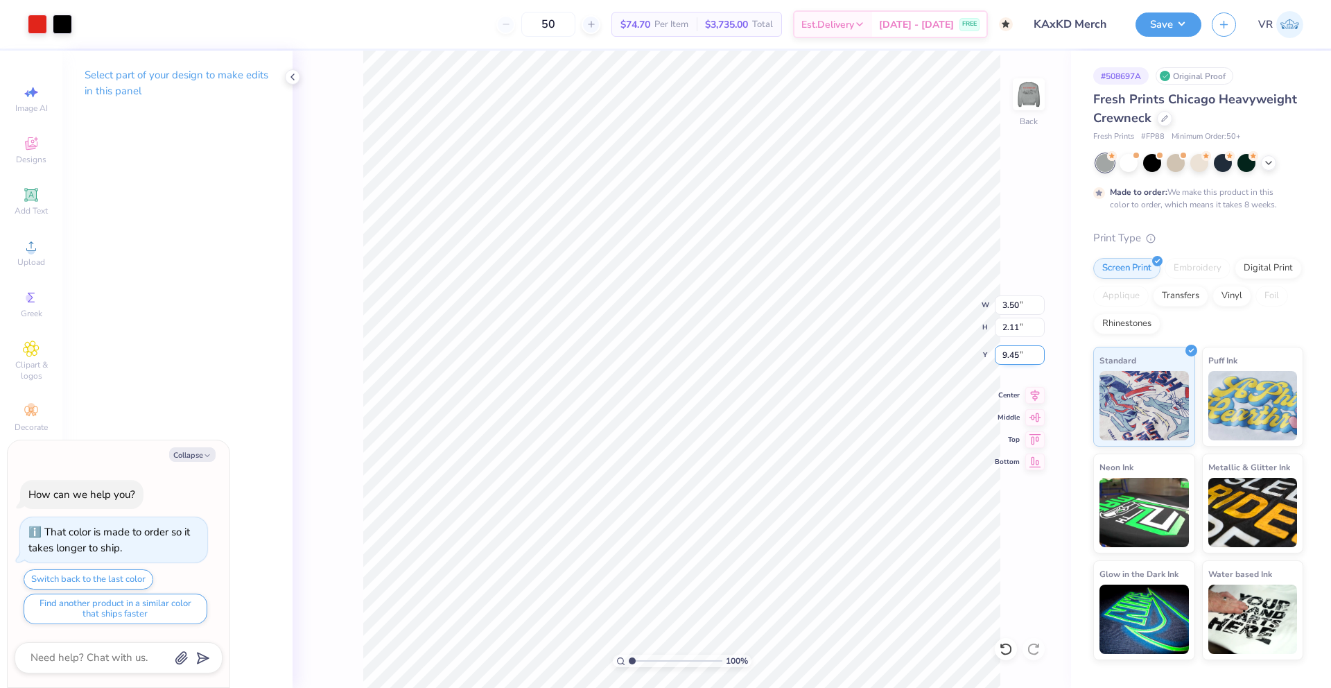
click at [1017, 353] on input "9.45" at bounding box center [1020, 354] width 50 height 19
click at [1011, 356] on input "9.453" at bounding box center [1020, 354] width 50 height 19
type input "3"
type textarea "x"
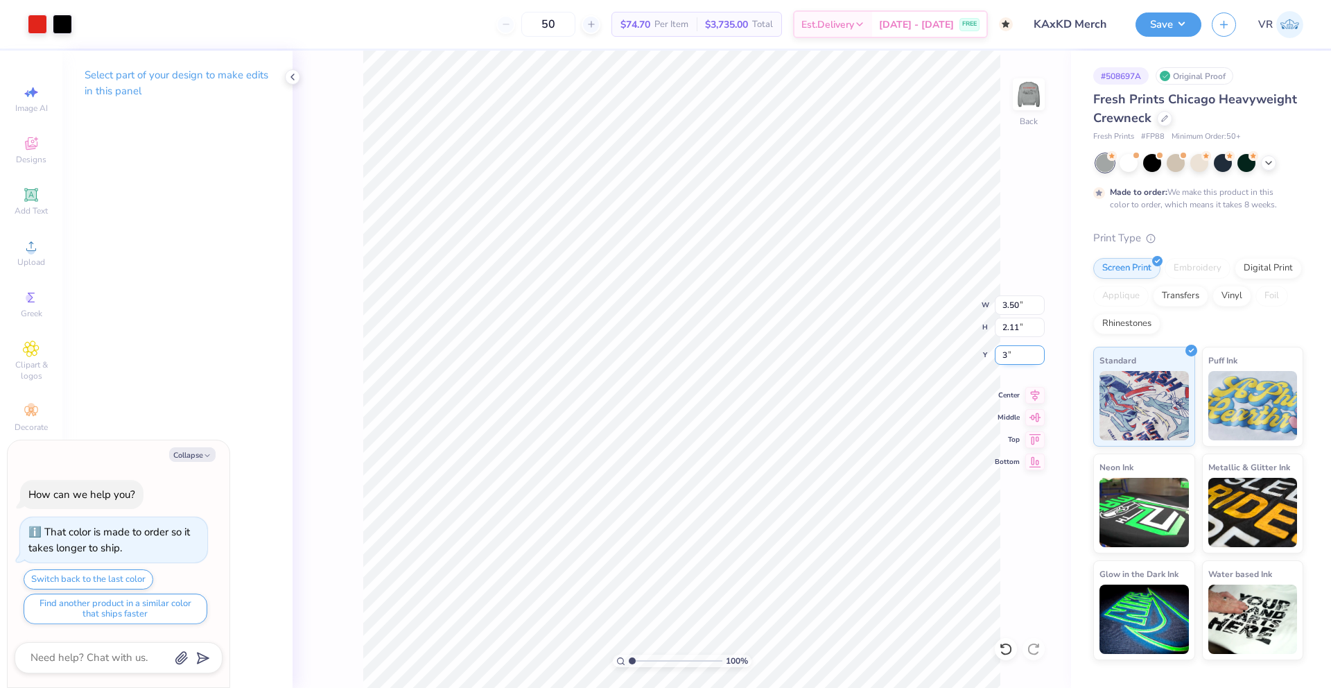
type input "3.00"
click at [1039, 392] on icon at bounding box center [1034, 393] width 19 height 17
click at [1038, 392] on icon at bounding box center [1035, 393] width 9 height 12
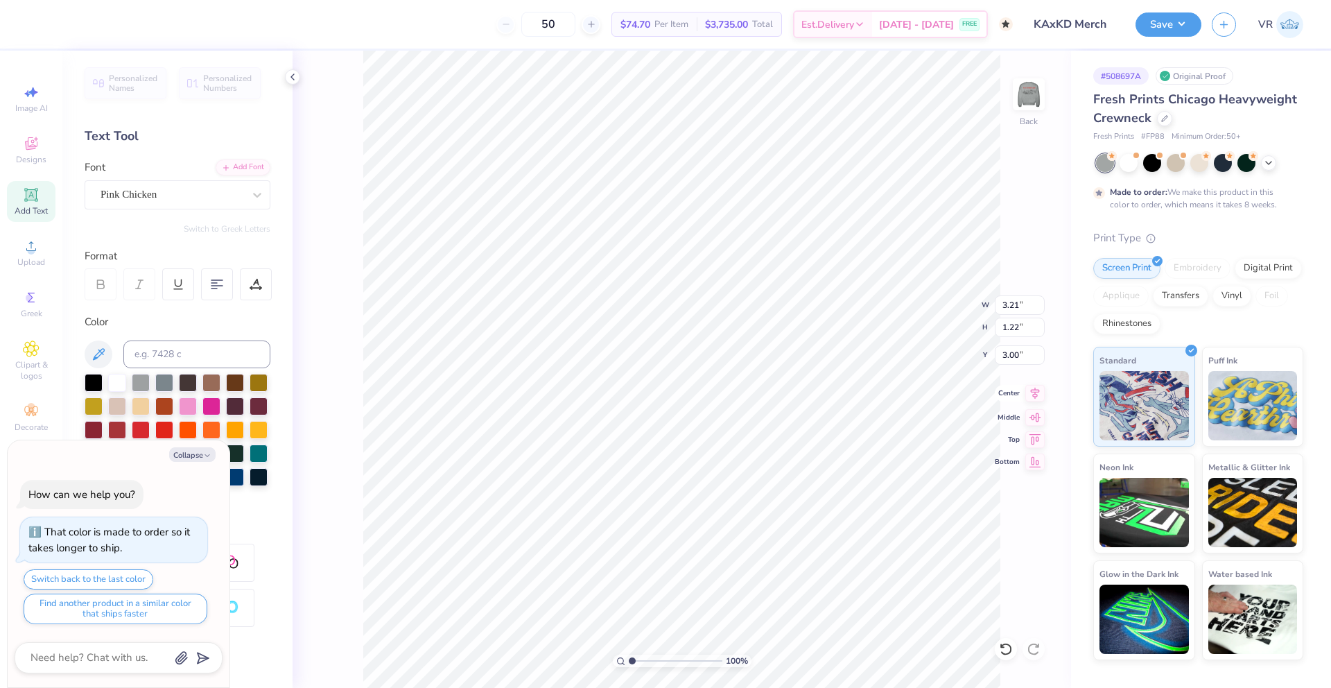
click at [1037, 391] on icon at bounding box center [1034, 393] width 19 height 17
click at [1034, 395] on icon at bounding box center [1034, 393] width 19 height 17
click at [1035, 394] on icon at bounding box center [1034, 393] width 19 height 17
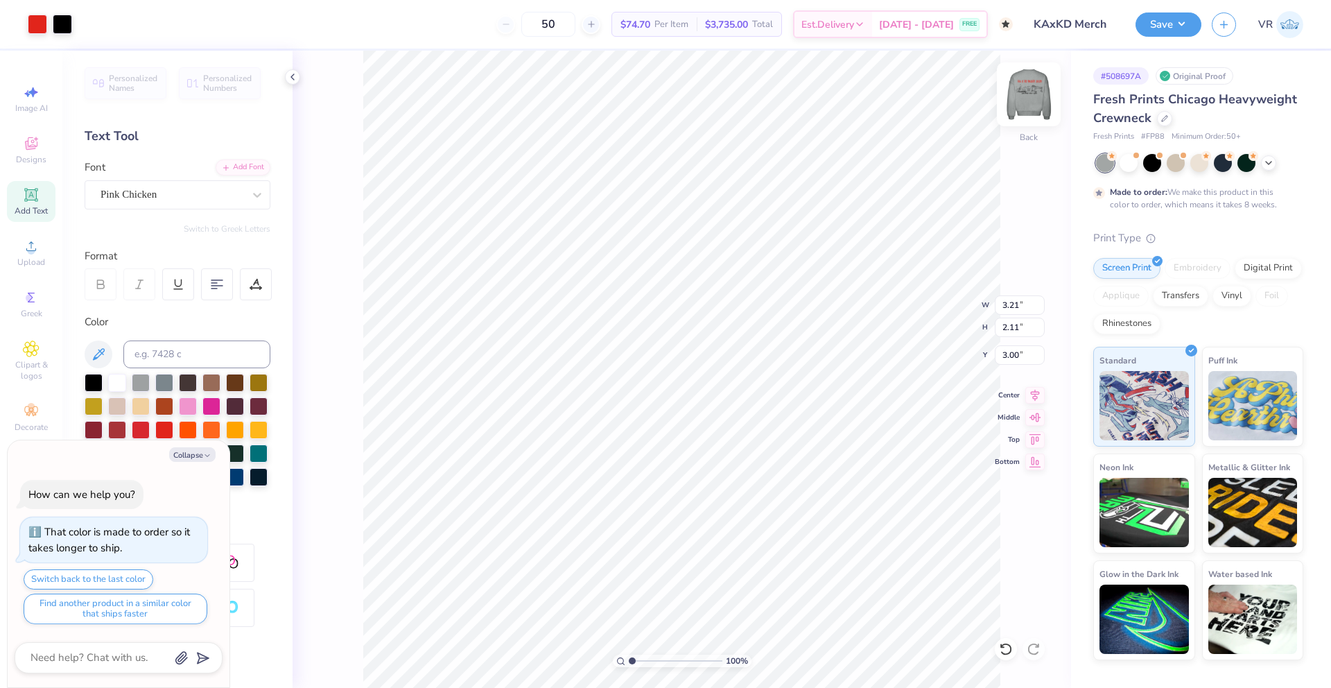
click at [1022, 103] on img at bounding box center [1028, 94] width 55 height 55
click at [1191, 23] on button "Save" at bounding box center [1168, 22] width 66 height 24
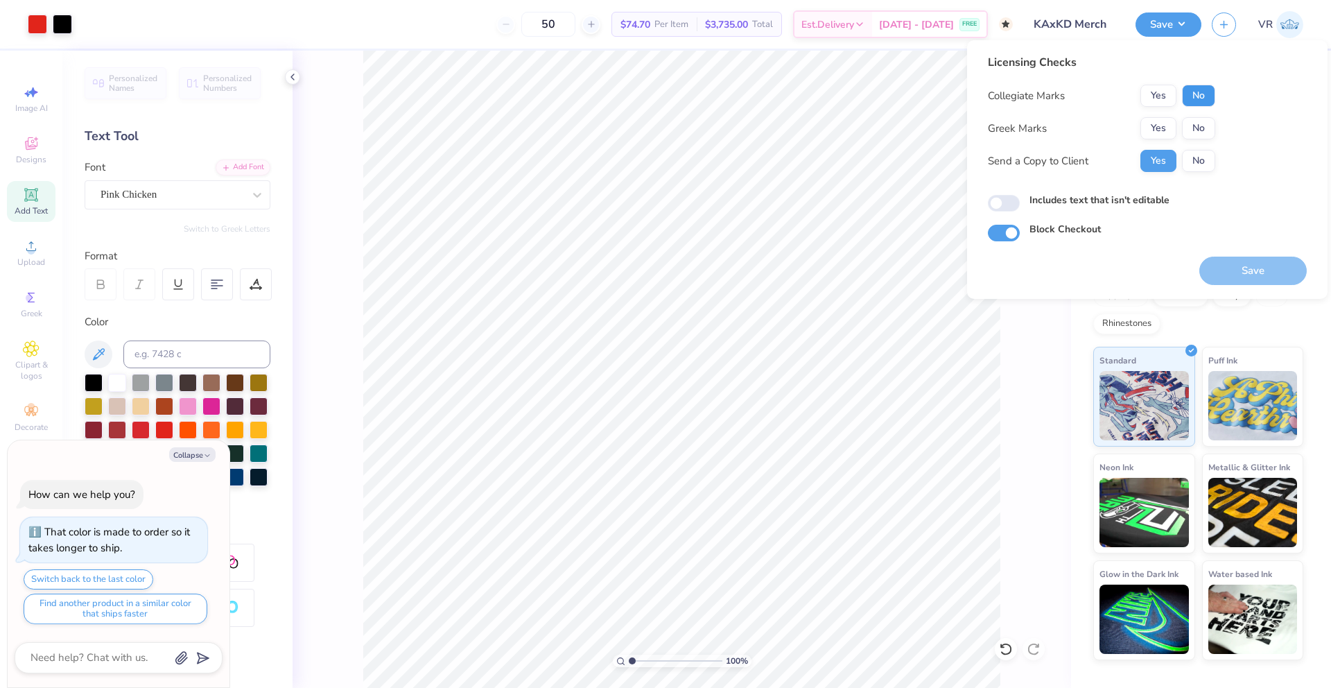
click at [1207, 101] on button "No" at bounding box center [1198, 96] width 33 height 22
click at [1162, 128] on button "Yes" at bounding box center [1158, 128] width 36 height 22
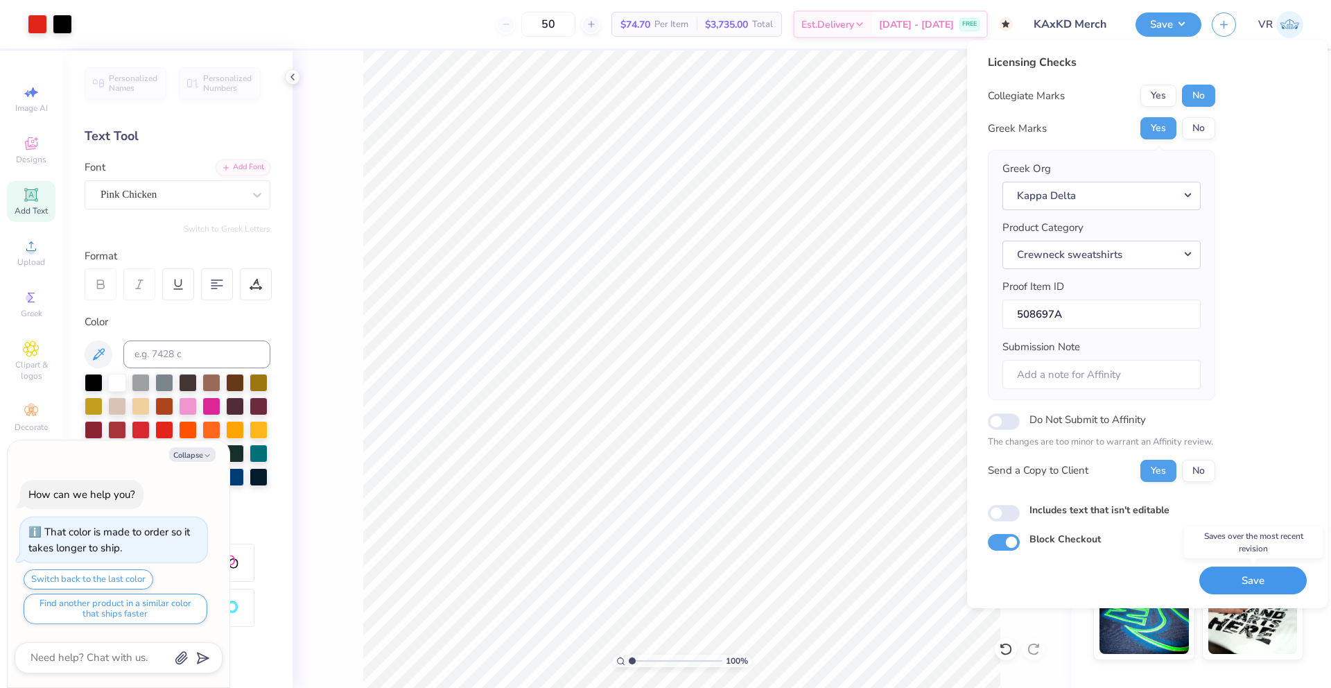
click at [1239, 574] on button "Save" at bounding box center [1252, 580] width 107 height 28
type textarea "x"
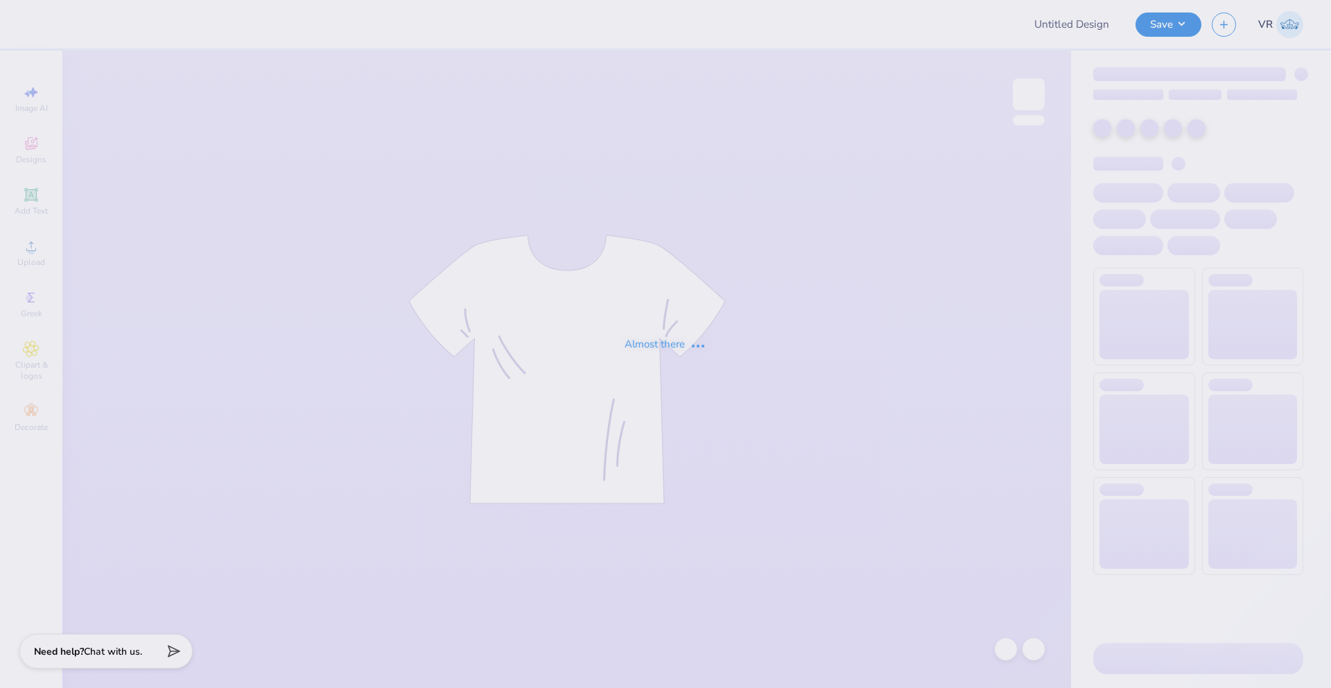
type input "PM Dads Wknd"
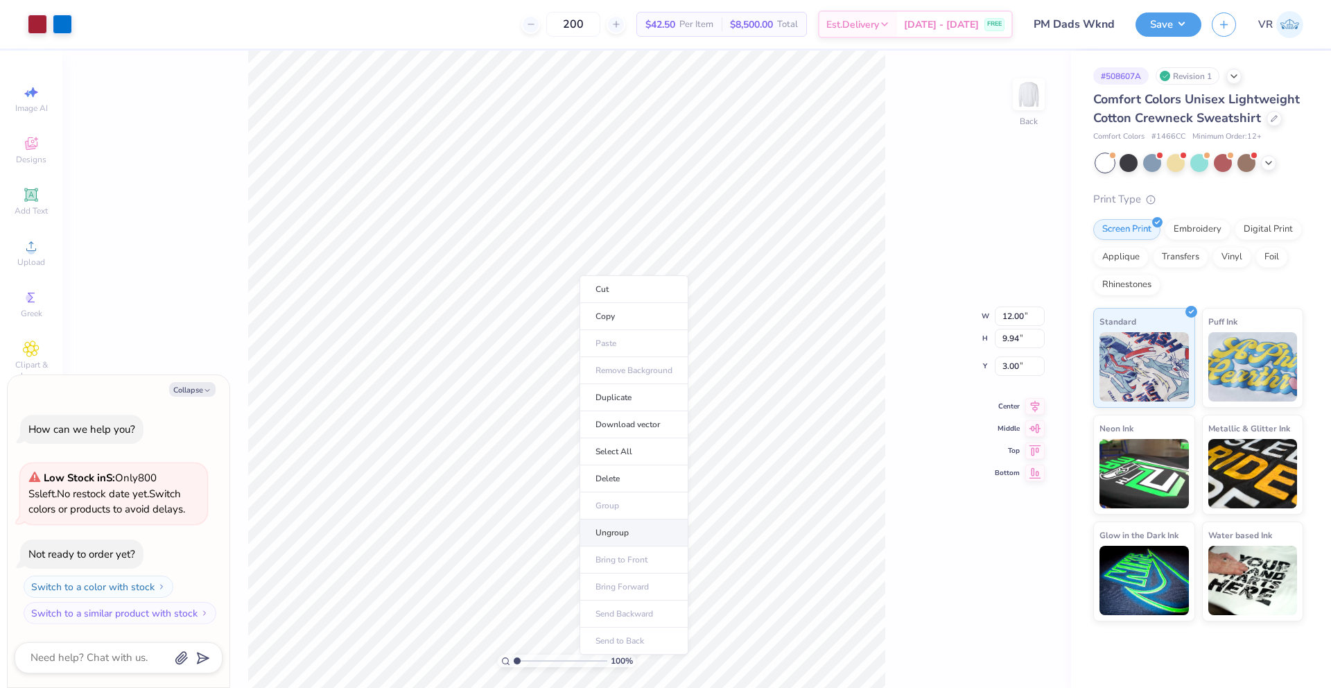
click at [628, 531] on li "Ungroup" at bounding box center [633, 532] width 109 height 27
type textarea "x"
type input "15.52"
type textarea "x"
